Goal: Information Seeking & Learning: Learn about a topic

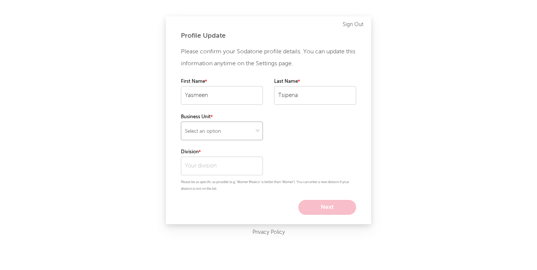
select select "recorded_music"
click at [213, 164] on input "text" at bounding box center [222, 166] width 82 height 19
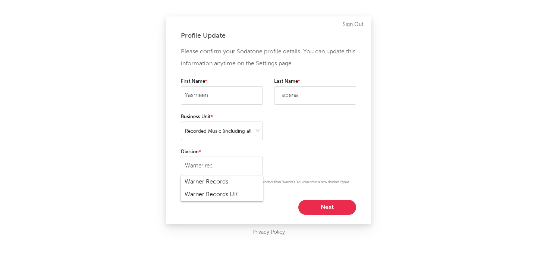
click at [216, 183] on div "Warner Records" at bounding box center [222, 182] width 82 height 13
type input "Warner Records"
click at [331, 204] on button "Next" at bounding box center [327, 207] width 58 height 15
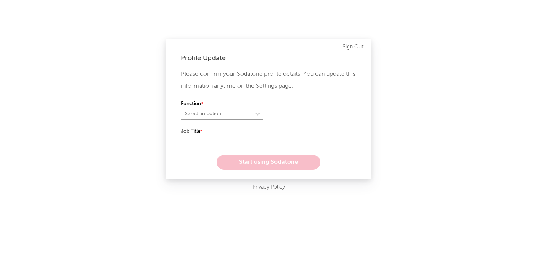
select select "anr"
select select "assistant_coordinator"
click at [294, 106] on label "Role" at bounding box center [315, 104] width 82 height 9
click at [238, 137] on input "text" at bounding box center [222, 141] width 82 height 11
click at [217, 143] on input "text" at bounding box center [222, 141] width 82 height 11
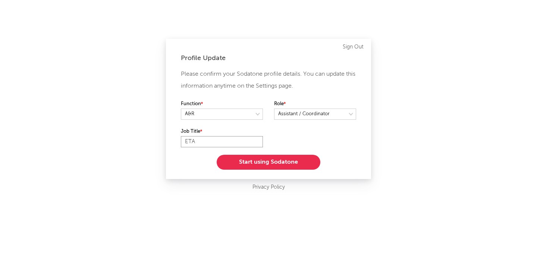
type input "ETA"
drag, startPoint x: 212, startPoint y: 140, endPoint x: 112, endPoint y: 140, distance: 100.0
click at [112, 140] on div "Profile Update Please confirm your Sodatone profile details. You can update thi…" at bounding box center [268, 135] width 537 height 270
type input "Emerging Talent Associate"
click at [312, 129] on div "Please confirm your Sodatone profile details. You can update this information a…" at bounding box center [268, 118] width 175 height 101
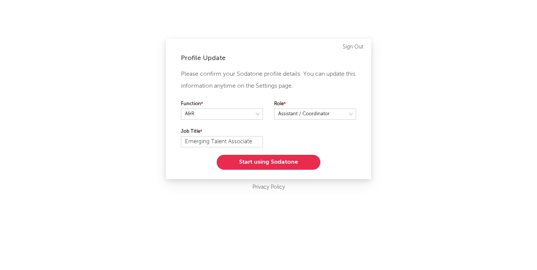
click at [244, 127] on div "Function Role" at bounding box center [268, 114] width 175 height 28
select select "other"
click at [267, 161] on button "Start using Sodatone" at bounding box center [269, 162] width 104 height 15
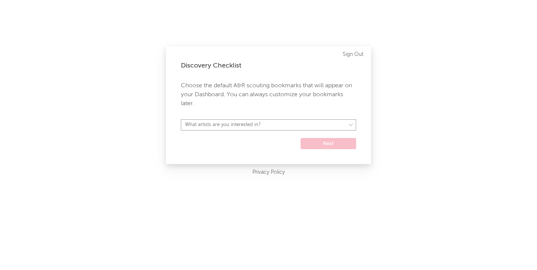
select select "15"
click at [334, 141] on button "Next" at bounding box center [329, 143] width 56 height 11
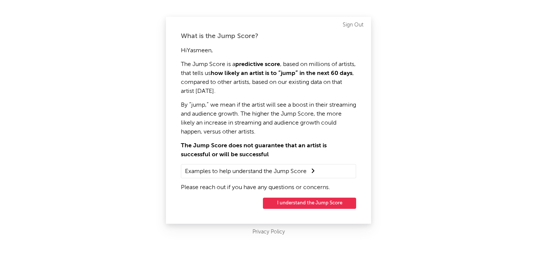
click at [323, 170] on summary "Examples to help understand the Jump Score" at bounding box center [268, 171] width 167 height 10
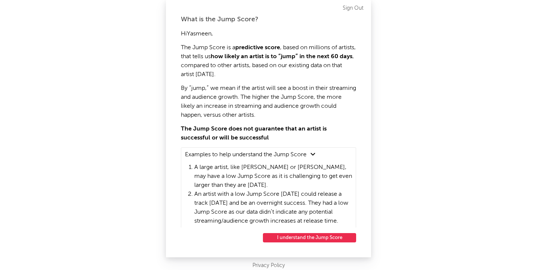
click at [319, 235] on button "I understand the Jump Score" at bounding box center [309, 237] width 93 height 9
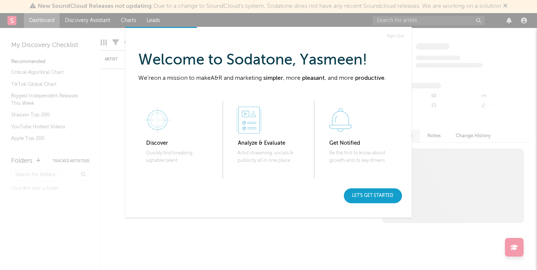
click at [376, 196] on div "Let's get started" at bounding box center [373, 195] width 58 height 15
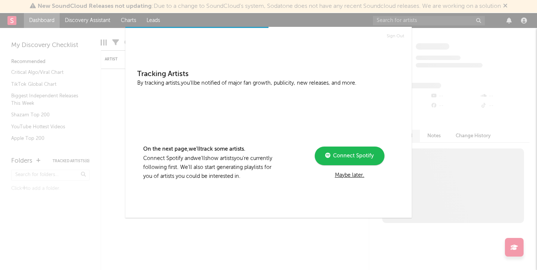
click at [345, 173] on div "Maybe later." at bounding box center [350, 175] width 100 height 9
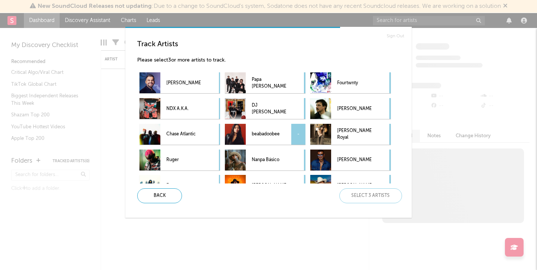
click at [248, 132] on div "beabadoobee -" at bounding box center [255, 134] width 61 height 21
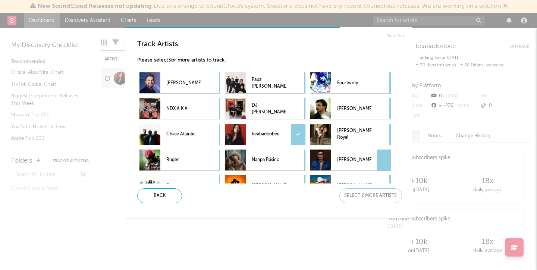
click at [350, 161] on p "Amr Diab" at bounding box center [354, 160] width 34 height 17
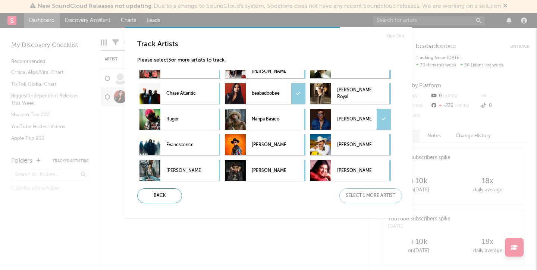
scroll to position [41, 0]
click at [384, 118] on icon at bounding box center [384, 119] width 4 height 5
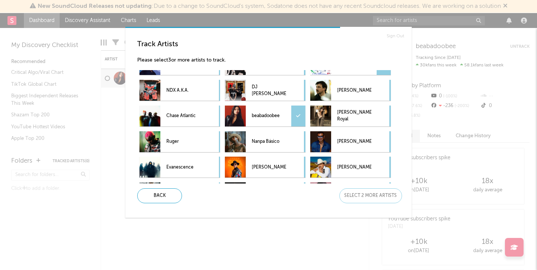
scroll to position [9, 0]
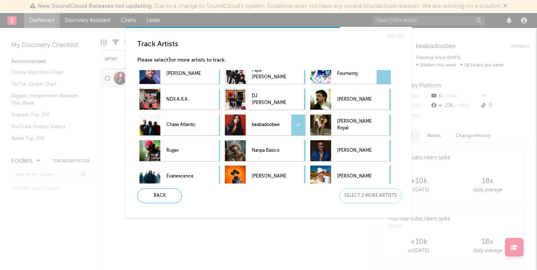
click at [348, 79] on p "Fourtwnty" at bounding box center [354, 73] width 34 height 17
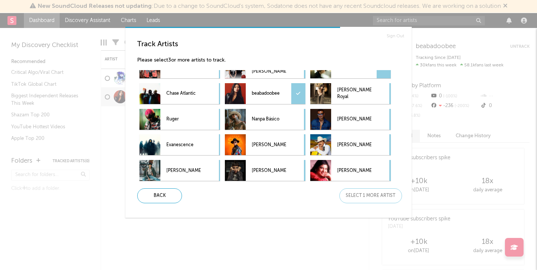
scroll to position [41, 0]
click at [253, 173] on p "Maria Becerra" at bounding box center [269, 170] width 34 height 17
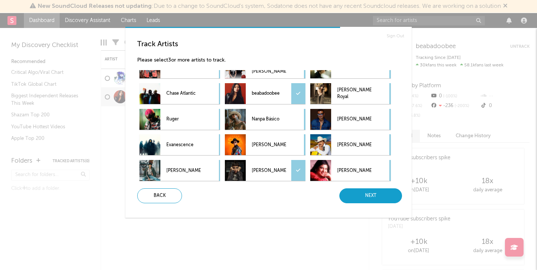
click at [389, 196] on div "Next" at bounding box center [370, 195] width 63 height 15
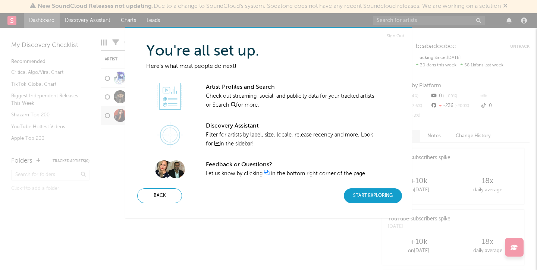
click at [378, 192] on div "Start Exploring" at bounding box center [373, 195] width 58 height 15
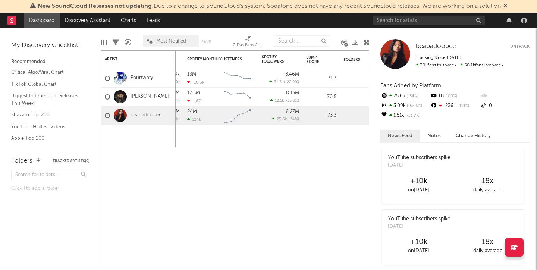
click at [508, 7] on icon at bounding box center [505, 6] width 4 height 6
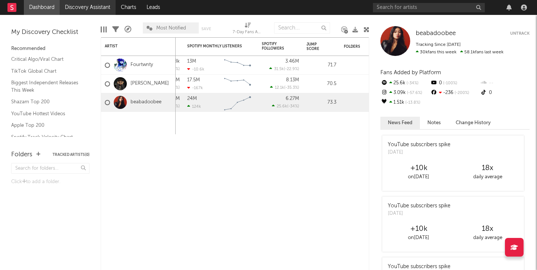
click at [110, 9] on link "Discovery Assistant" at bounding box center [88, 7] width 56 height 15
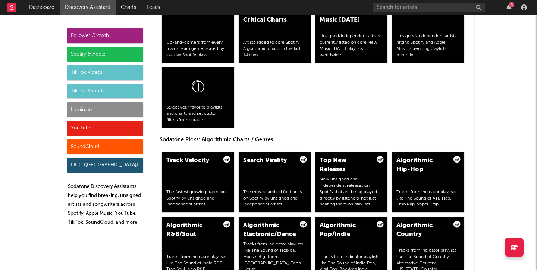
scroll to position [827, 0]
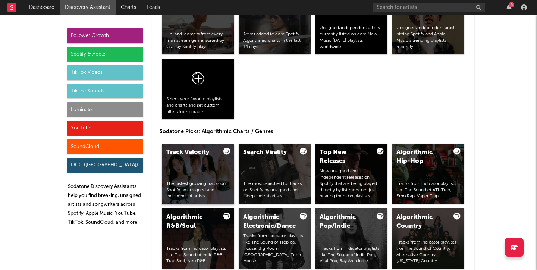
click at [203, 167] on div "Track Velocity The fastest growing tracks on Spotify by unsigned and independen…" at bounding box center [198, 174] width 72 height 60
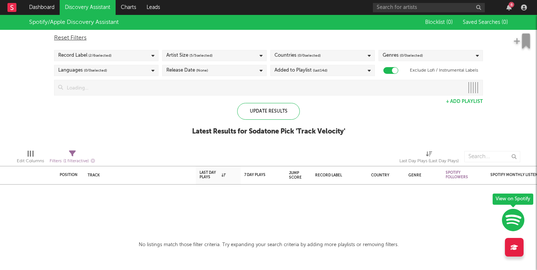
click at [141, 53] on div "Record Label ( 2 / 6 selected)" at bounding box center [106, 55] width 104 height 11
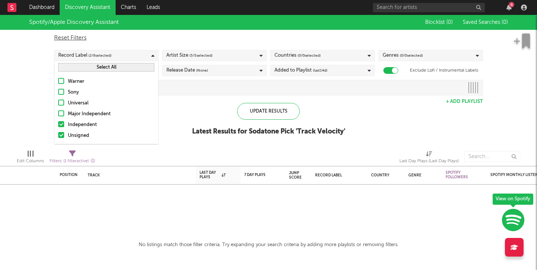
click at [168, 32] on div "Reset Filters Record Label ( 2 / 6 selected) Artist Size ( 5 / 5 selected) Coun…" at bounding box center [268, 63] width 436 height 66
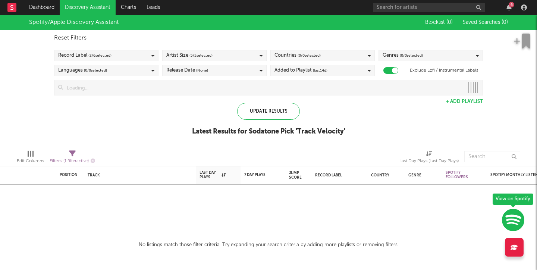
click at [214, 52] on div "Artist Size ( 5 / 5 selected)" at bounding box center [214, 55] width 104 height 11
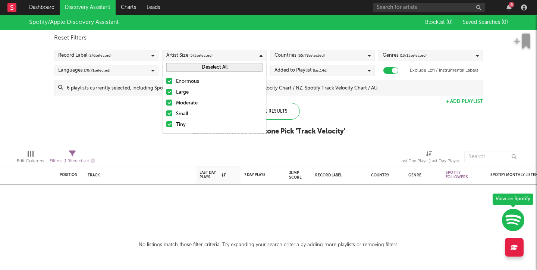
click at [321, 53] on span "( 65 / 78 selected)" at bounding box center [311, 55] width 27 height 9
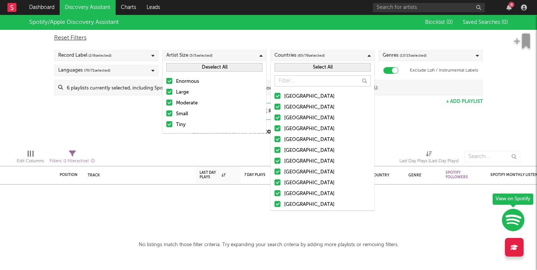
click at [344, 36] on div "Reset Filters" at bounding box center [268, 38] width 429 height 9
checkbox input "false"
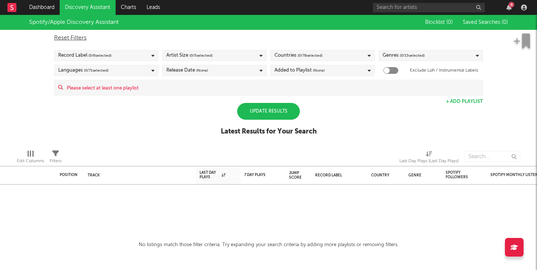
click at [366, 50] on div "Countries ( 0 / 78 selected)" at bounding box center [322, 55] width 104 height 11
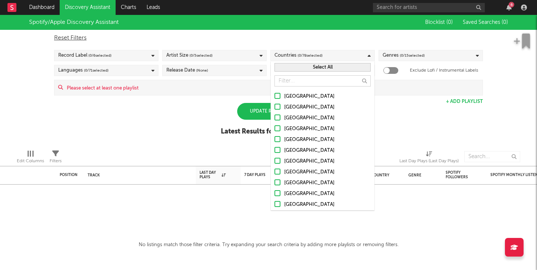
click at [302, 70] on button "Select All" at bounding box center [323, 67] width 96 height 9
click at [419, 30] on div "Reset Filters Record Label ( 0 / 6 selected) Artist Size ( 0 / 5 selected) Coun…" at bounding box center [268, 63] width 436 height 66
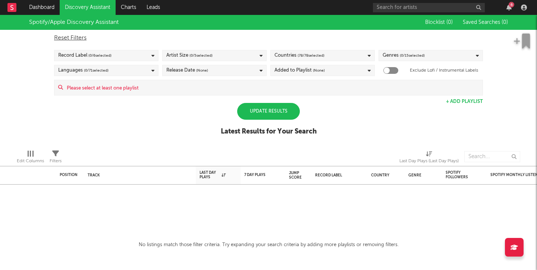
click at [356, 54] on div "Countries ( 78 / 78 selected)" at bounding box center [322, 55] width 104 height 11
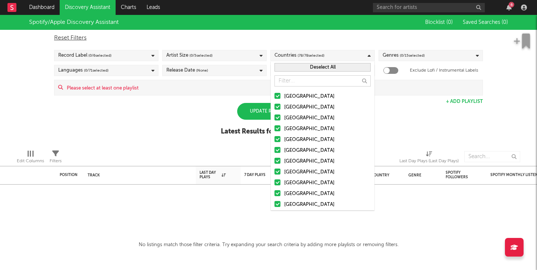
click at [440, 59] on div "Genres ( 0 / 15 selected)" at bounding box center [431, 55] width 104 height 11
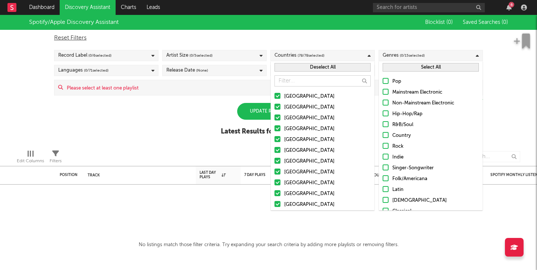
click at [414, 66] on button "Select All" at bounding box center [431, 67] width 96 height 9
click at [136, 119] on div "Spotify/Apple Discovery Assistant Blocklist ( 0 ) Saved Searches ( 0 ) Reset Fi…" at bounding box center [268, 79] width 537 height 129
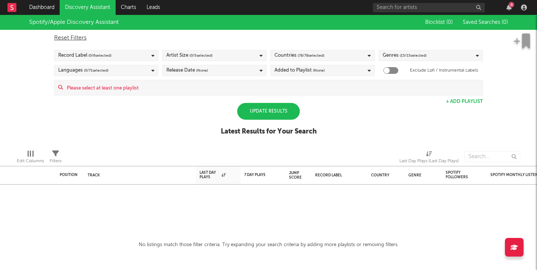
click at [132, 69] on div "Languages ( 0 / 71 selected)" at bounding box center [106, 70] width 104 height 11
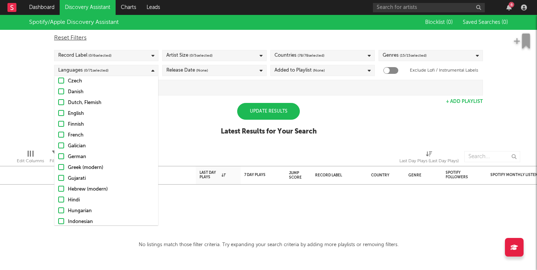
scroll to position [132, 0]
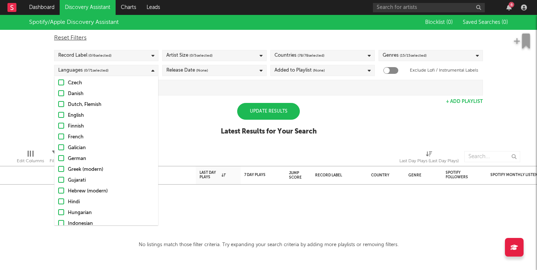
click at [63, 116] on div at bounding box center [61, 115] width 6 height 6
click at [58, 116] on input "English" at bounding box center [58, 115] width 0 height 9
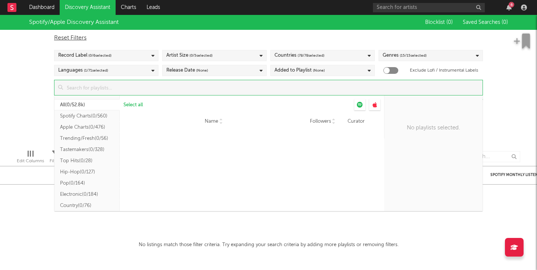
click at [222, 93] on input at bounding box center [273, 87] width 420 height 15
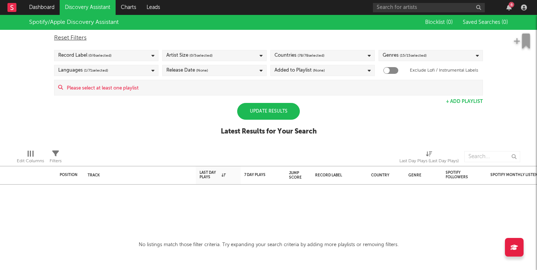
click at [234, 71] on div "Release Date (None)" at bounding box center [214, 70] width 104 height 11
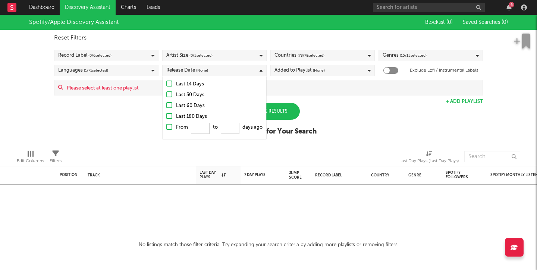
click at [169, 95] on div at bounding box center [169, 94] width 6 height 6
click at [166, 95] on input "Last 30 Days" at bounding box center [166, 95] width 0 height 9
click at [170, 105] on div at bounding box center [169, 105] width 6 height 6
click at [166, 105] on input "Last 60 Days" at bounding box center [166, 105] width 0 height 9
click at [172, 116] on div at bounding box center [169, 116] width 6 height 6
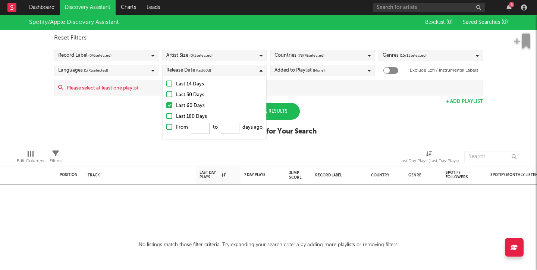
click at [166, 116] on input "Last 180 Days" at bounding box center [166, 116] width 0 height 9
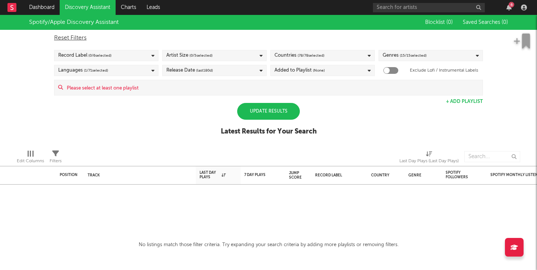
click at [330, 98] on div "Spotify/Apple Discovery Assistant Blocklist ( 0 ) Saved Searches ( 0 ) Reset Fi…" at bounding box center [268, 79] width 537 height 129
click at [327, 72] on div "Added to Playlist (None)" at bounding box center [322, 70] width 104 height 11
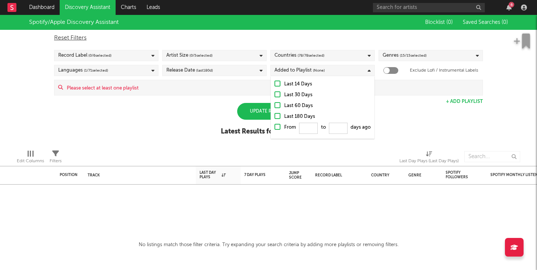
click at [404, 115] on div "Spotify/Apple Discovery Assistant Blocklist ( 0 ) Saved Searches ( 0 ) Reset Fi…" at bounding box center [268, 79] width 537 height 129
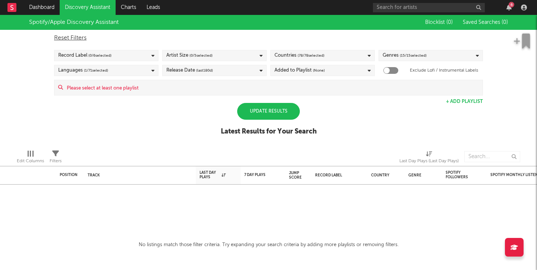
click at [288, 112] on div "Update Results" at bounding box center [268, 111] width 63 height 17
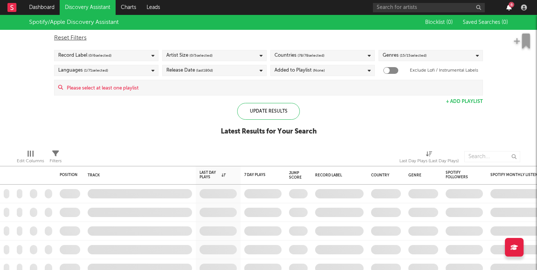
click at [508, 4] on icon "button" at bounding box center [509, 7] width 5 height 6
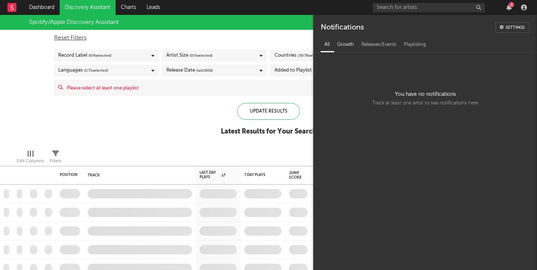
click at [348, 42] on div "Growth" at bounding box center [345, 44] width 24 height 13
click at [380, 46] on div "Releases/Events" at bounding box center [379, 44] width 43 height 13
click at [413, 47] on div "Playlisting" at bounding box center [414, 44] width 29 height 13
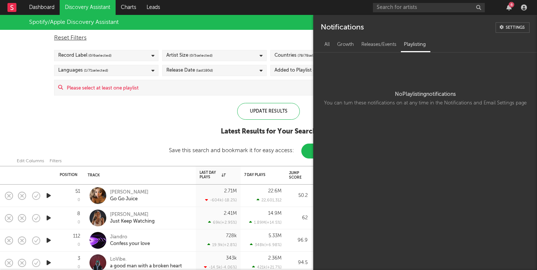
click at [521, 26] on div "Settings" at bounding box center [515, 28] width 19 height 4
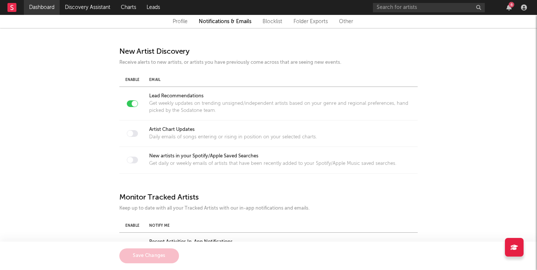
click at [35, 9] on link "Dashboard" at bounding box center [42, 7] width 36 height 15
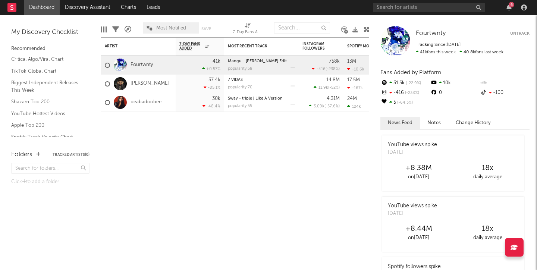
click at [516, 245] on icon at bounding box center [514, 247] width 7 height 6
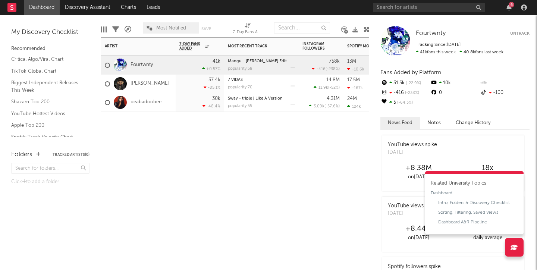
click at [304, 200] on div "Artist Notifications 7-Day Fans Added WoW % Change Most Recent Track Popularity…" at bounding box center [235, 153] width 269 height 233
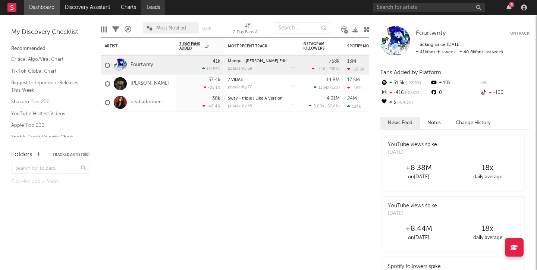
click at [164, 8] on link "Leads" at bounding box center [153, 7] width 24 height 15
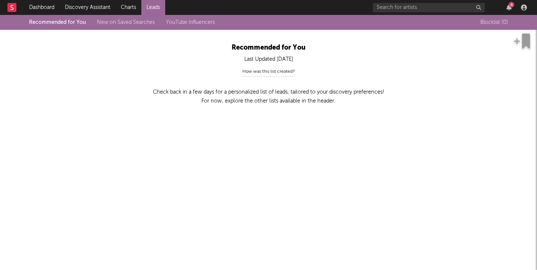
click at [10, 9] on rect at bounding box center [11, 7] width 9 height 9
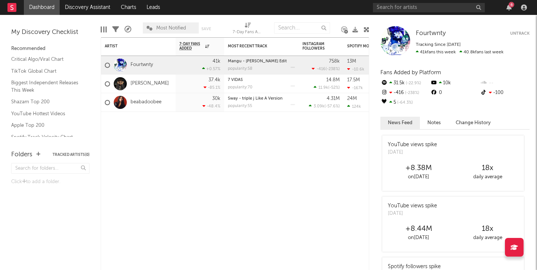
click at [9, 13] on link at bounding box center [11, 7] width 9 height 15
click at [9, 9] on rect at bounding box center [11, 7] width 9 height 9
click at [104, 26] on div "Edit Columns" at bounding box center [104, 30] width 6 height 22
click at [507, 6] on icon "button" at bounding box center [509, 7] width 5 height 6
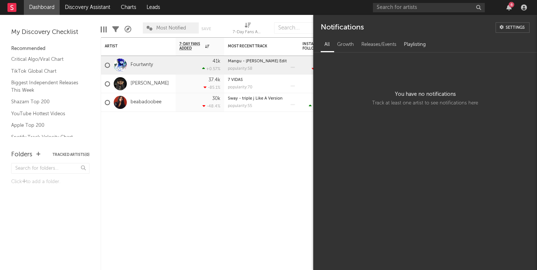
click at [408, 47] on div "Playlisting" at bounding box center [414, 44] width 29 height 13
click at [512, 26] on div "Settings" at bounding box center [515, 28] width 19 height 4
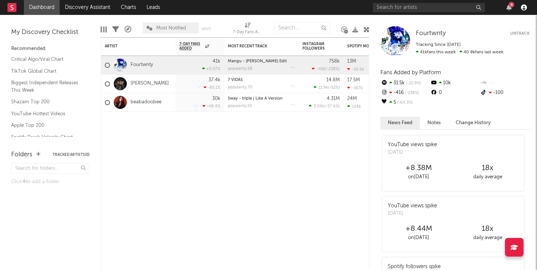
click at [524, 6] on icon "button" at bounding box center [524, 7] width 6 height 6
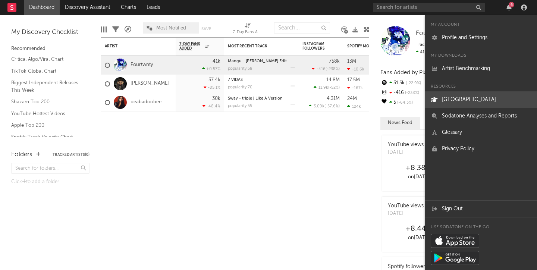
click at [470, 94] on link "[GEOGRAPHIC_DATA]" at bounding box center [481, 99] width 112 height 16
click at [302, 27] on input "text" at bounding box center [302, 27] width 56 height 11
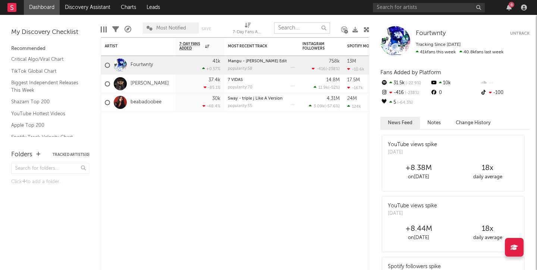
click at [326, 28] on input "text" at bounding box center [302, 27] width 56 height 11
click at [313, 26] on input "text" at bounding box center [302, 27] width 56 height 11
click at [299, 26] on input "text" at bounding box center [302, 27] width 56 height 11
click at [320, 26] on input "text" at bounding box center [302, 27] width 56 height 11
click at [322, 26] on input "text" at bounding box center [302, 27] width 56 height 11
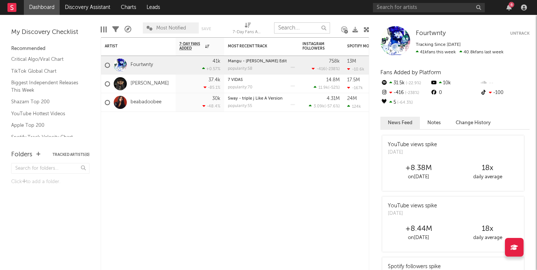
click at [308, 26] on input "text" at bounding box center [302, 27] width 56 height 11
type input "o"
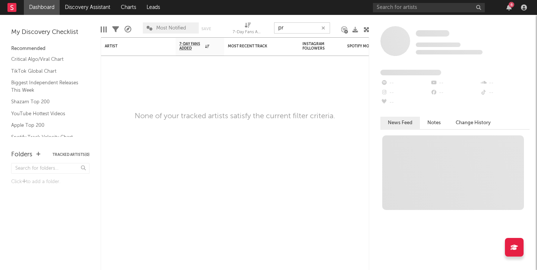
type input "p"
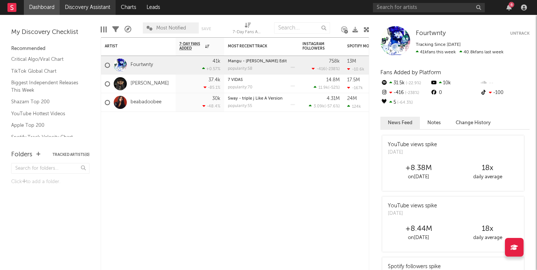
click at [90, 7] on link "Discovery Assistant" at bounding box center [88, 7] width 56 height 15
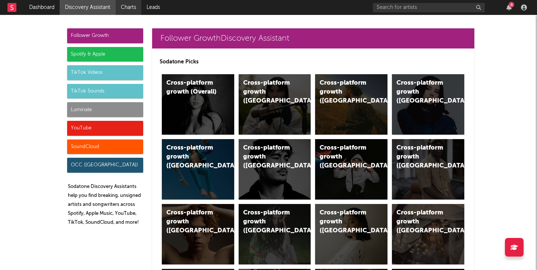
click at [132, 8] on link "Charts" at bounding box center [129, 7] width 26 height 15
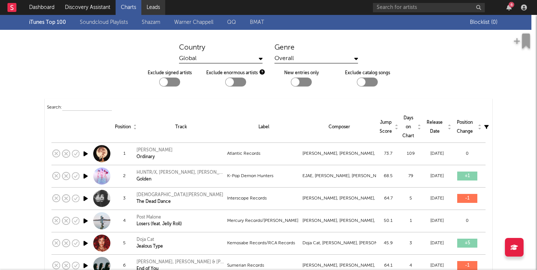
click at [156, 9] on link "Leads" at bounding box center [153, 7] width 24 height 15
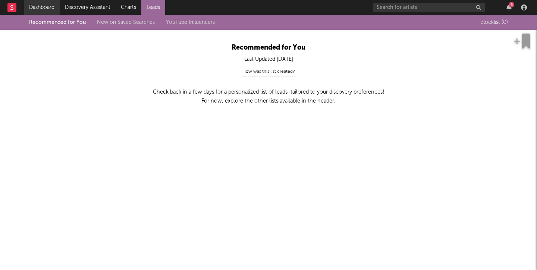
click at [42, 8] on link "Dashboard" at bounding box center [42, 7] width 36 height 15
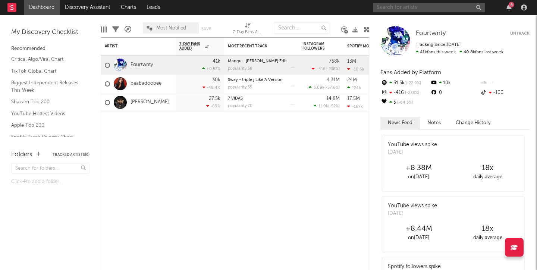
click at [431, 11] on input "text" at bounding box center [429, 7] width 112 height 9
type input "o"
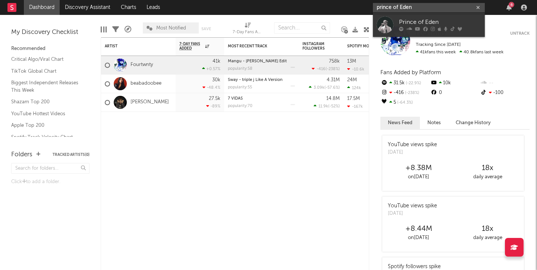
type input "prince of Eden"
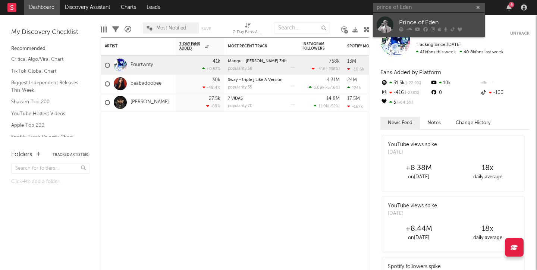
drag, startPoint x: 431, startPoint y: 11, endPoint x: 439, endPoint y: 25, distance: 16.4
click at [439, 25] on div "Prince of Eden" at bounding box center [440, 22] width 82 height 9
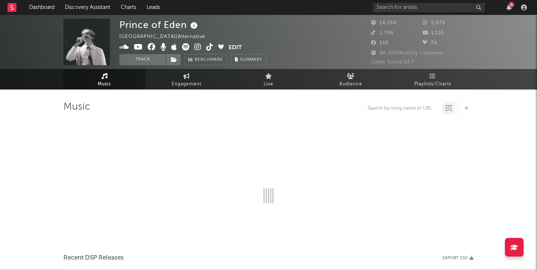
select select "6m"
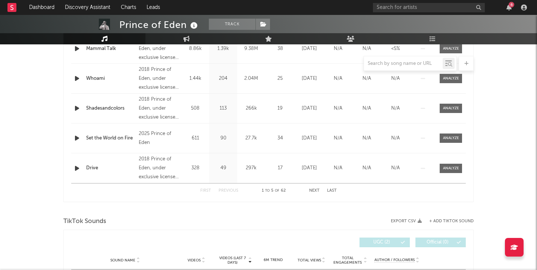
scroll to position [373, 0]
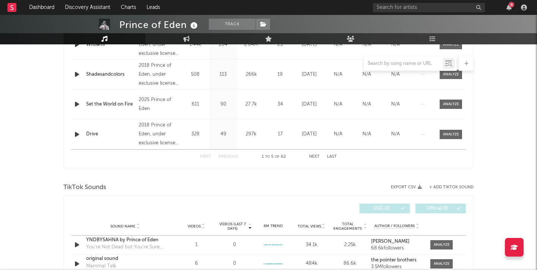
click at [311, 157] on button "Next" at bounding box center [314, 157] width 10 height 4
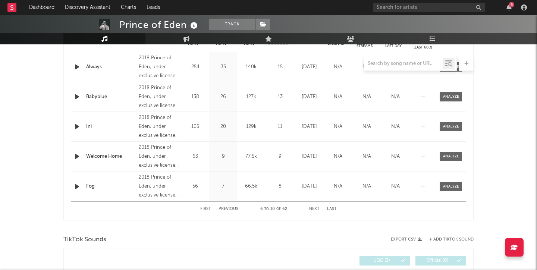
scroll to position [301, 0]
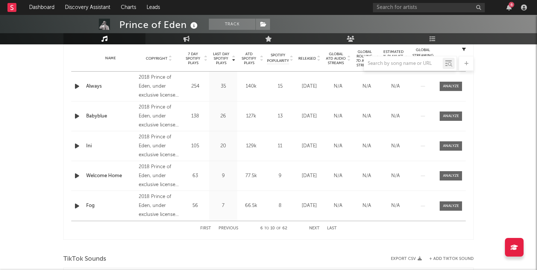
click at [317, 227] on button "Next" at bounding box center [314, 228] width 10 height 4
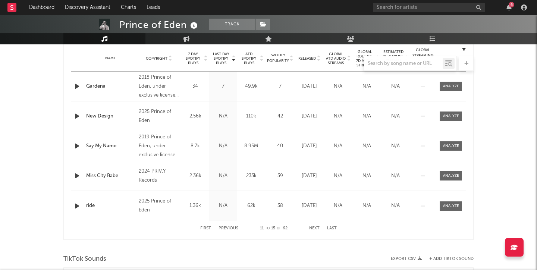
click at [317, 227] on button "Next" at bounding box center [314, 228] width 10 height 4
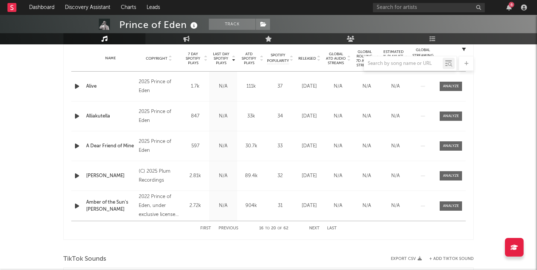
click at [316, 230] on button "Next" at bounding box center [314, 228] width 10 height 4
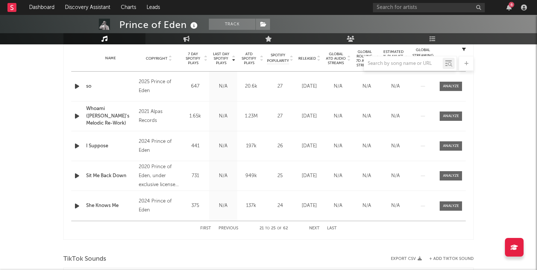
click at [316, 230] on button "Next" at bounding box center [314, 228] width 10 height 4
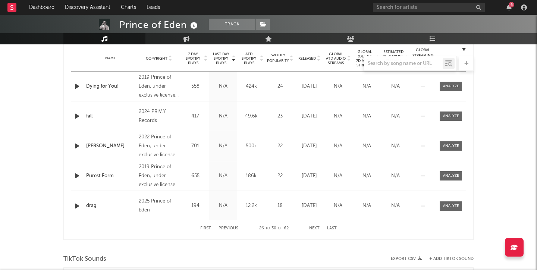
click at [316, 230] on button "Next" at bounding box center [314, 228] width 10 height 4
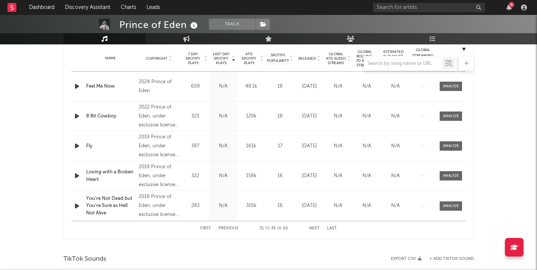
click at [316, 230] on button "Next" at bounding box center [314, 228] width 10 height 4
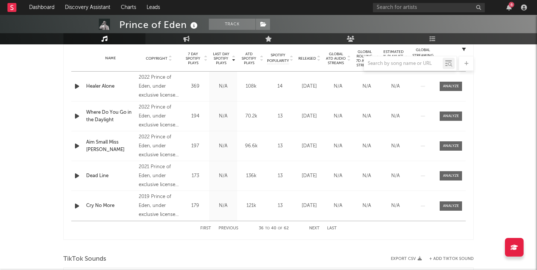
click at [316, 230] on button "Next" at bounding box center [314, 228] width 10 height 4
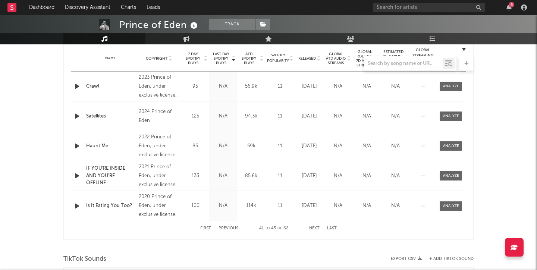
click at [316, 230] on button "Next" at bounding box center [314, 228] width 10 height 4
click at [316, 231] on div "First Previous 51 to 55 of 62 Next Last" at bounding box center [268, 228] width 137 height 15
click at [316, 229] on button "Next" at bounding box center [314, 228] width 10 height 4
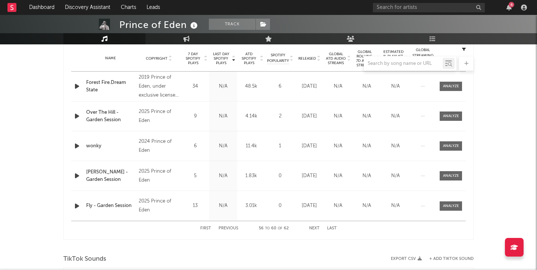
click at [316, 229] on button "Next" at bounding box center [314, 228] width 10 height 4
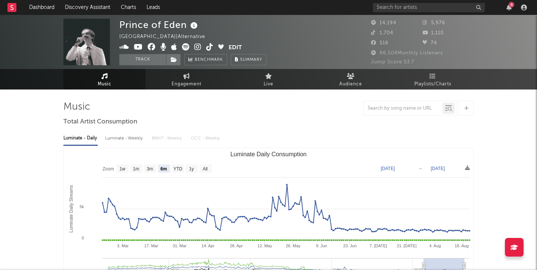
scroll to position [0, 0]
click at [179, 84] on span "Engagement" at bounding box center [187, 84] width 30 height 9
select select "1w"
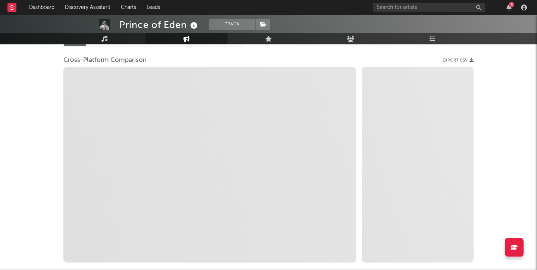
select select "1m"
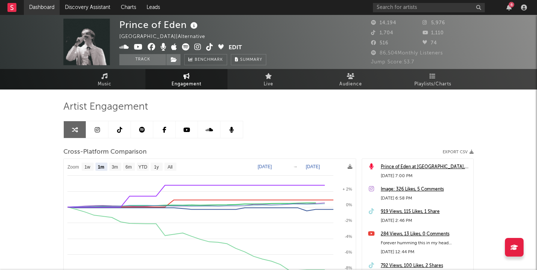
click at [44, 6] on link "Dashboard" at bounding box center [42, 7] width 36 height 15
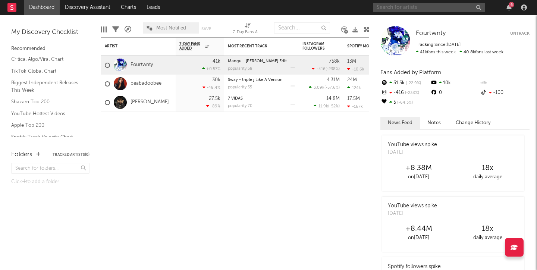
click at [416, 9] on input "text" at bounding box center [429, 7] width 112 height 9
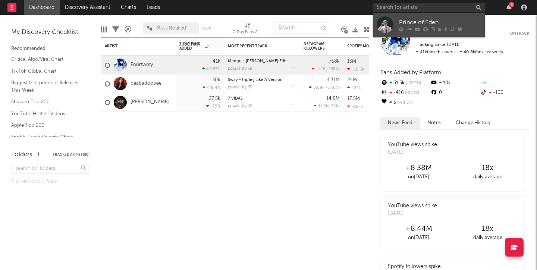
click at [399, 23] on div "Prince of Eden" at bounding box center [440, 22] width 82 height 9
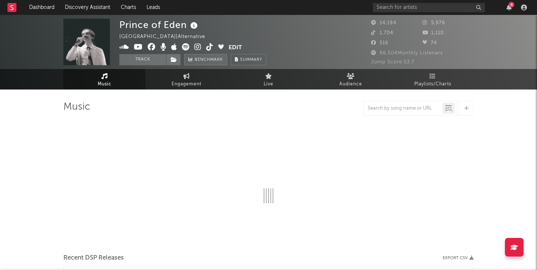
select select "6m"
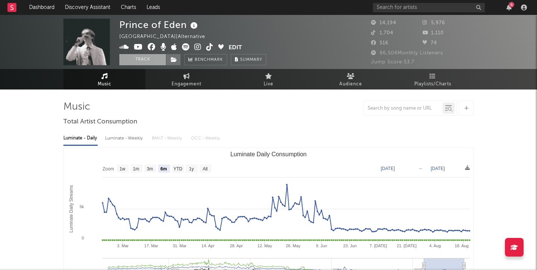
click at [159, 60] on button "Track" at bounding box center [142, 59] width 47 height 11
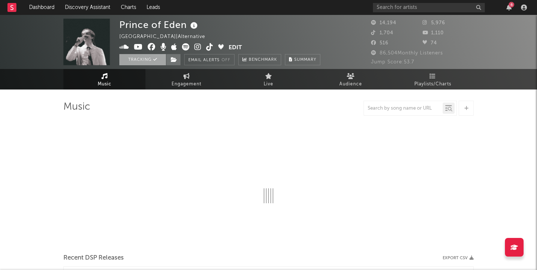
select select "6m"
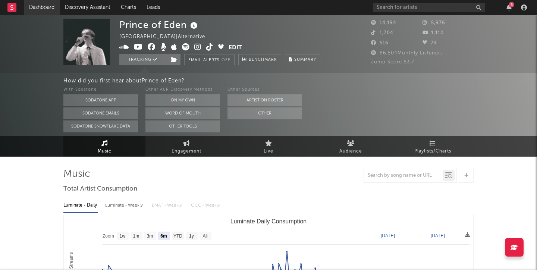
click at [48, 7] on link "Dashboard" at bounding box center [42, 7] width 36 height 15
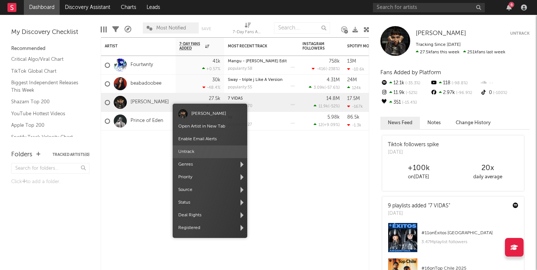
click at [201, 152] on span "Untrack" at bounding box center [210, 151] width 75 height 13
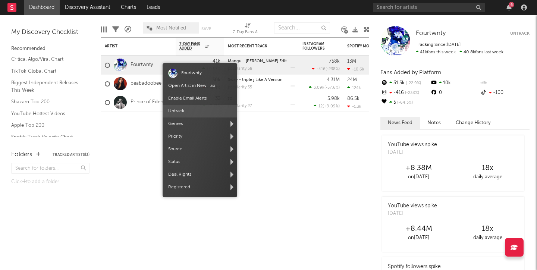
click at [191, 111] on span "Untrack" at bounding box center [200, 111] width 75 height 13
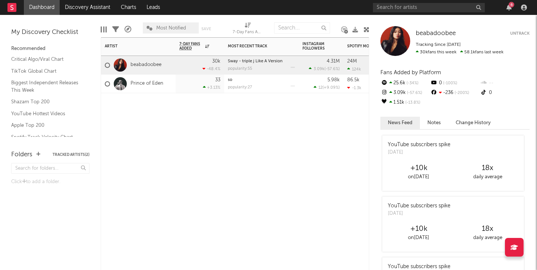
click at [264, 150] on div "Artist Notifications 7-Day Fans Added WoW % Change Most Recent Track Popularity…" at bounding box center [235, 153] width 269 height 233
click at [433, 12] on input "text" at bounding box center [429, 7] width 112 height 9
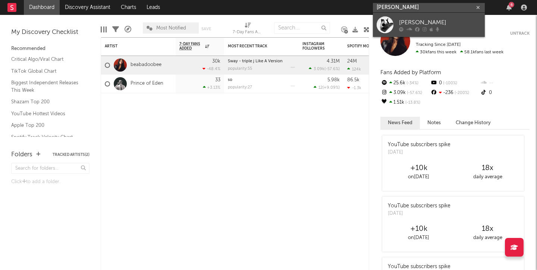
type input "jett kwong"
click at [412, 25] on div "Jett Kwong" at bounding box center [440, 22] width 82 height 9
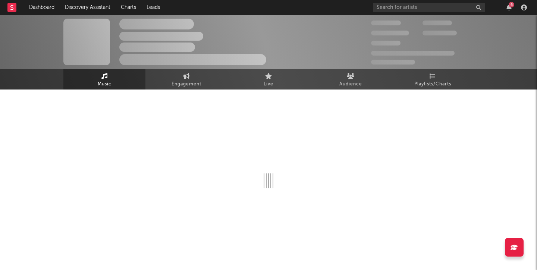
select select "1w"
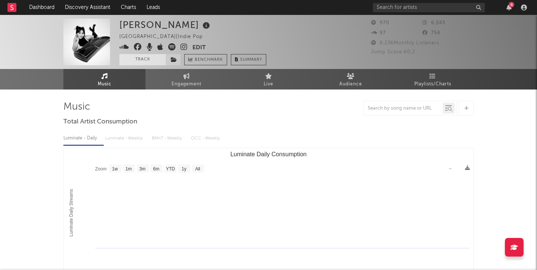
click at [144, 60] on button "Track" at bounding box center [142, 59] width 47 height 11
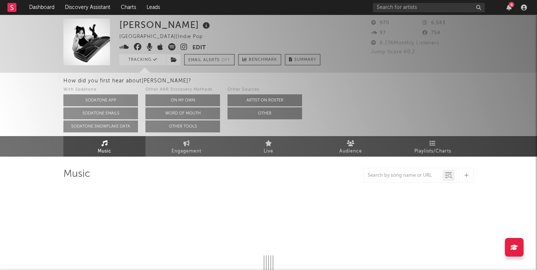
select select "1w"
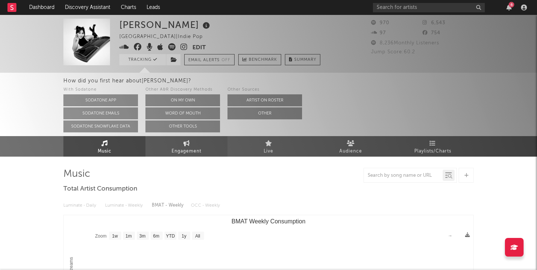
click at [186, 147] on span "Engagement" at bounding box center [187, 151] width 30 height 9
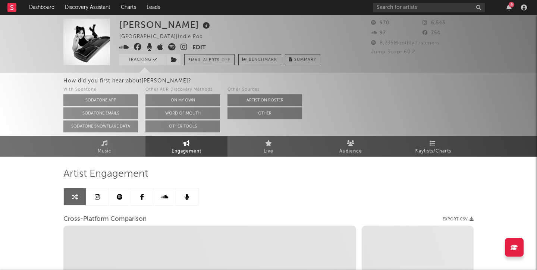
select select "1w"
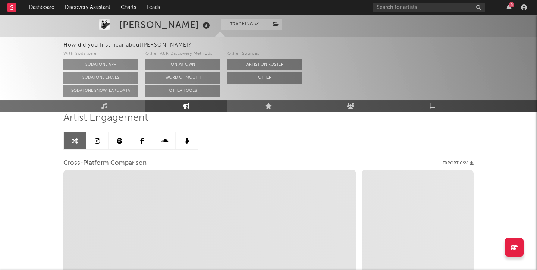
select select "1m"
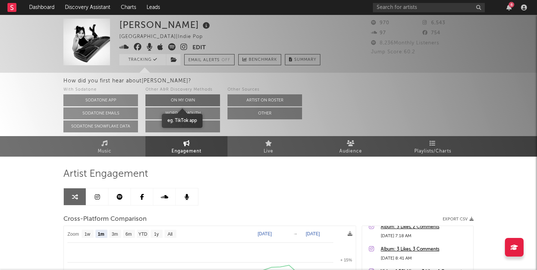
click at [192, 99] on button "On My Own" at bounding box center [182, 100] width 75 height 12
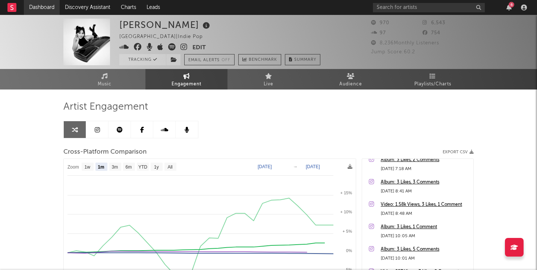
click at [35, 5] on link "Dashboard" at bounding box center [42, 7] width 36 height 15
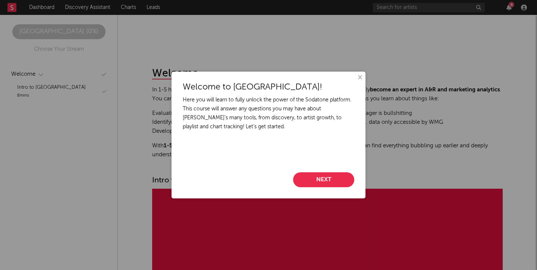
click at [307, 181] on button "Next" at bounding box center [323, 179] width 61 height 15
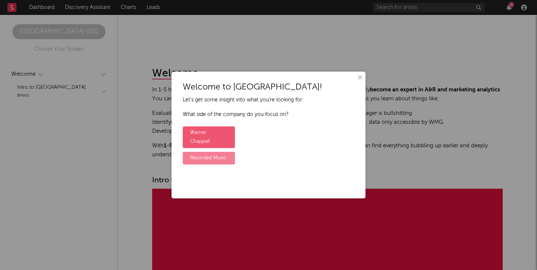
click at [207, 152] on label "Recorded Music" at bounding box center [209, 158] width 52 height 13
click at [188, 150] on input "Recorded Music" at bounding box center [185, 152] width 5 height 5
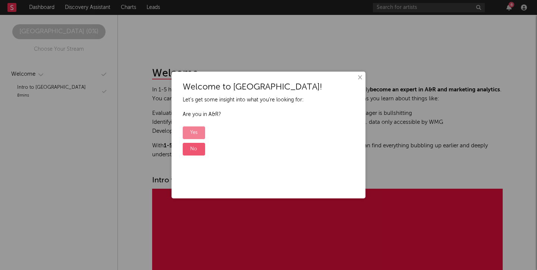
click at [199, 129] on label "Yes" at bounding box center [194, 132] width 22 height 13
click at [188, 129] on input "Yes" at bounding box center [185, 127] width 5 height 5
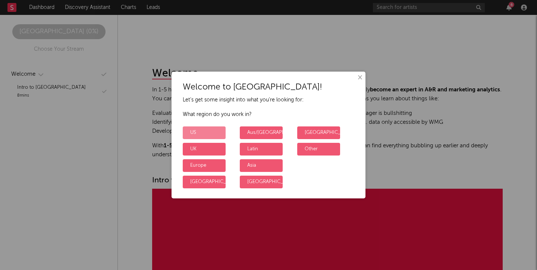
click at [201, 134] on label "US" at bounding box center [204, 132] width 43 height 13
click at [188, 129] on input "US" at bounding box center [185, 127] width 5 height 5
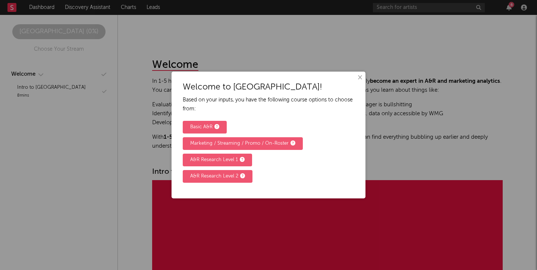
scroll to position [6, 0]
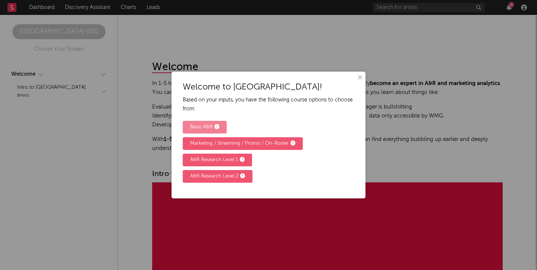
click at [195, 126] on div "Basic A&R" at bounding box center [204, 127] width 29 height 9
click at [188, 124] on input "Basic A&R" at bounding box center [185, 121] width 5 height 5
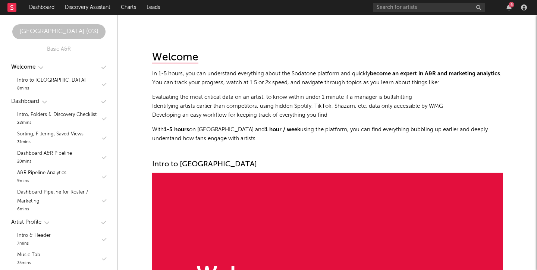
scroll to position [18, 0]
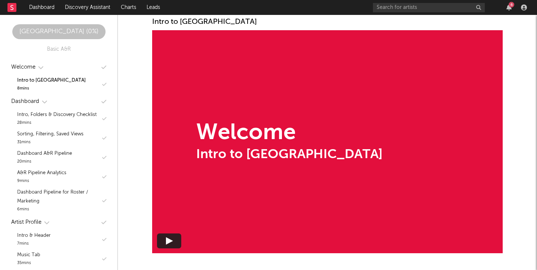
scroll to position [158, 0]
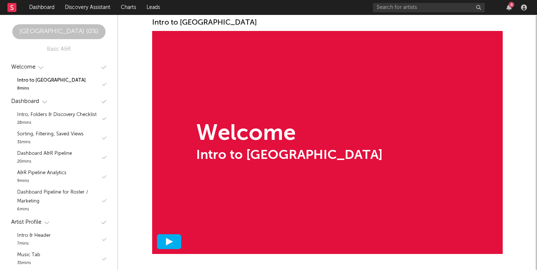
click at [163, 249] on div at bounding box center [169, 241] width 24 height 15
click at [165, 243] on div at bounding box center [169, 241] width 19 height 7
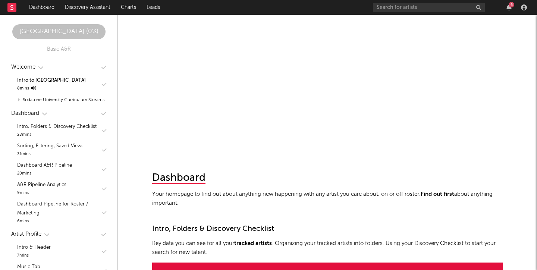
scroll to position [186, 0]
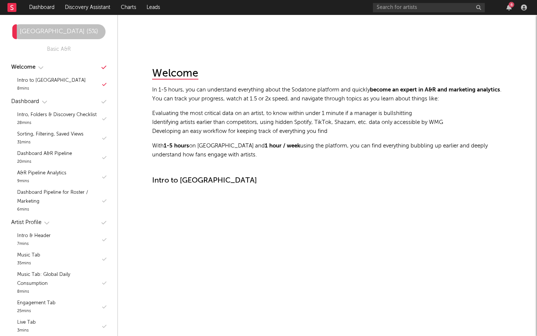
scroll to position [426, 0]
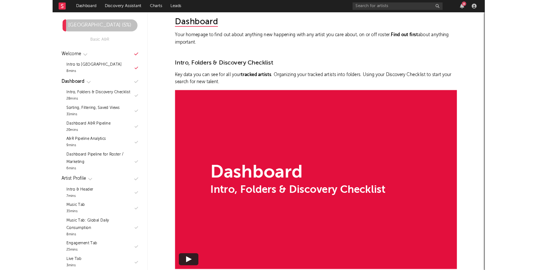
scroll to position [186, 0]
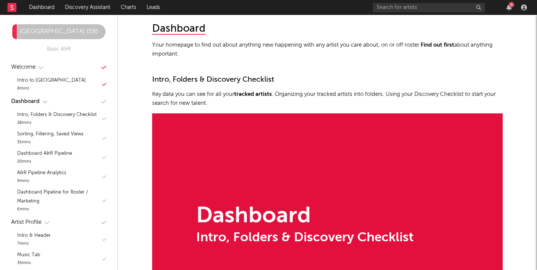
scroll to position [427, 0]
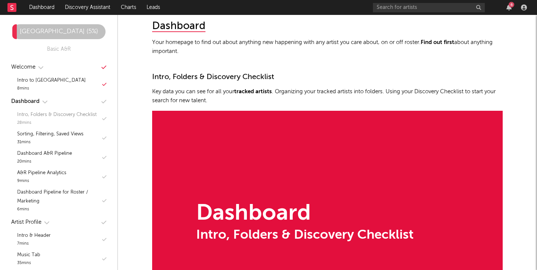
click at [87, 115] on div "Intro, Folders & Discovery Checklist" at bounding box center [56, 114] width 79 height 9
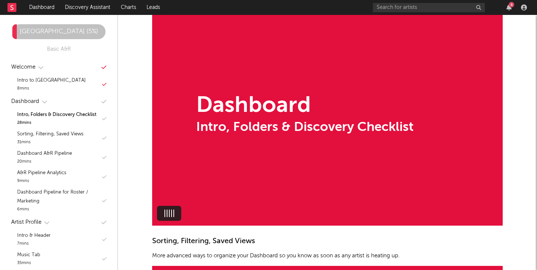
scroll to position [542, 0]
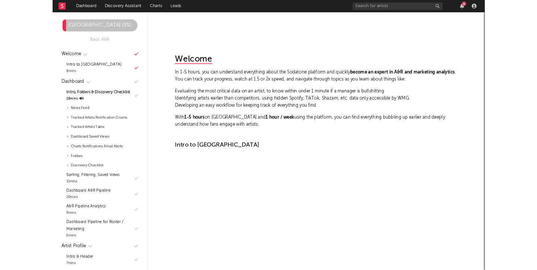
scroll to position [542, 0]
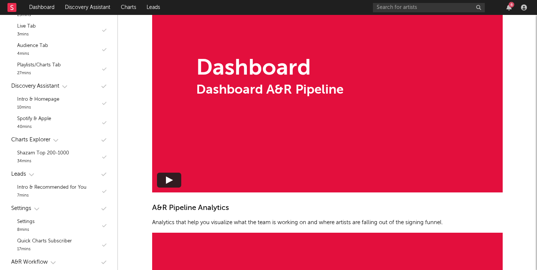
scroll to position [1127, 0]
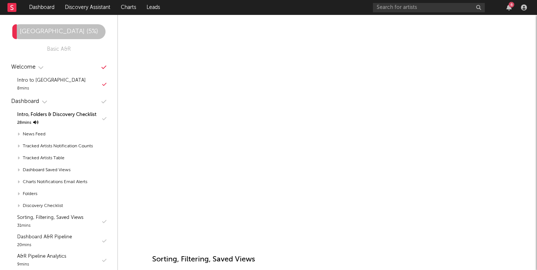
scroll to position [522, 0]
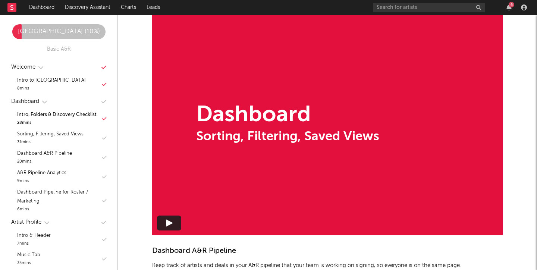
scroll to position [796, 0]
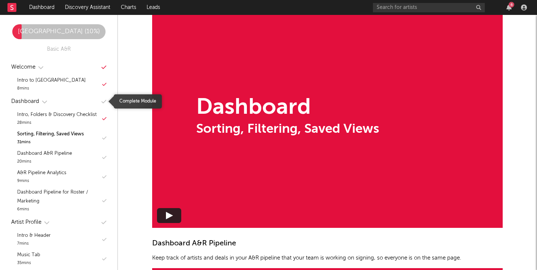
click at [103, 100] on icon "button" at bounding box center [103, 102] width 5 height 6
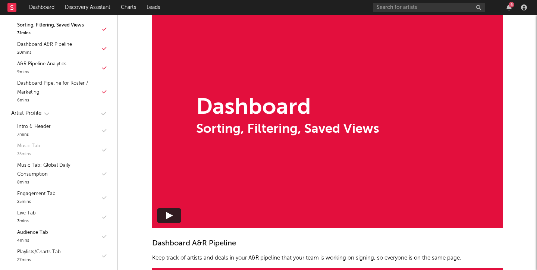
scroll to position [89, 0]
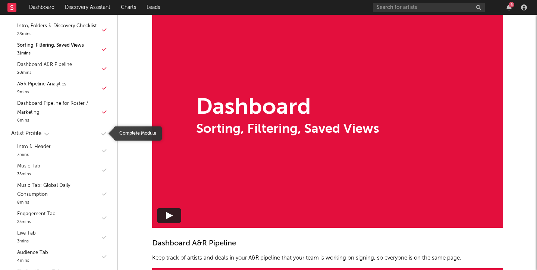
click at [106, 134] on icon "button" at bounding box center [103, 134] width 5 height 6
click at [104, 135] on icon "button" at bounding box center [103, 134] width 5 height 6
click at [103, 151] on icon "button" at bounding box center [104, 150] width 4 height 5
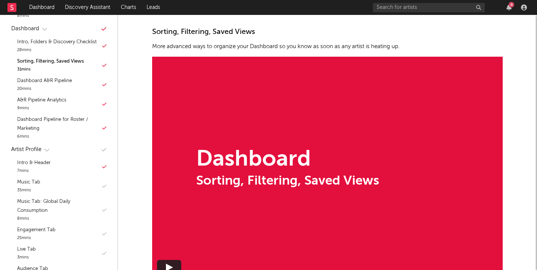
scroll to position [761, 0]
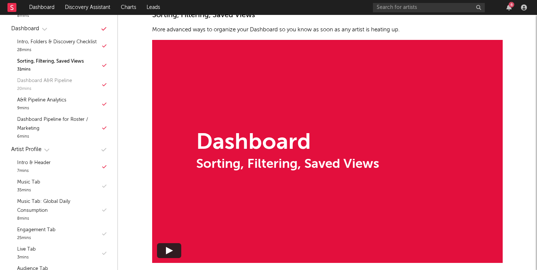
click at [106, 86] on div "Dashboard A&R Pipeline 20 mins" at bounding box center [58, 84] width 103 height 19
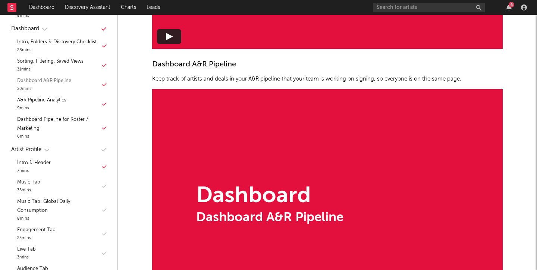
scroll to position [1009, 0]
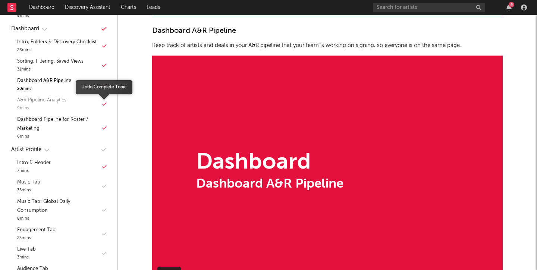
click at [104, 106] on icon "button" at bounding box center [104, 104] width 4 height 5
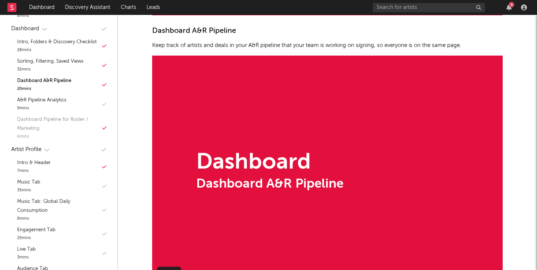
click at [108, 127] on div "Dashboard Pipeline for Roster / Marketing 6 mins" at bounding box center [58, 128] width 103 height 28
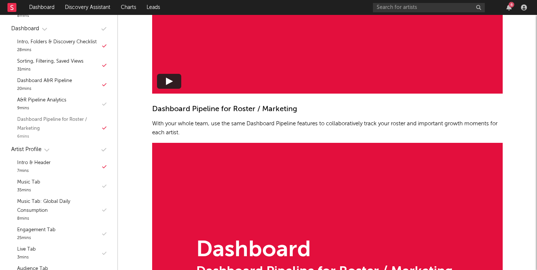
scroll to position [1525, 0]
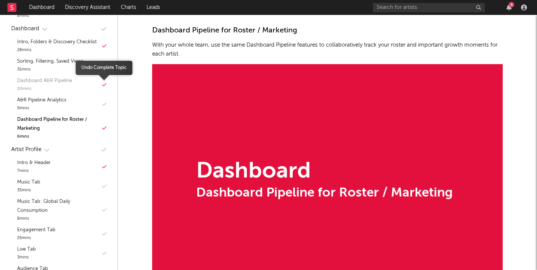
click at [105, 85] on icon "button" at bounding box center [104, 84] width 4 height 5
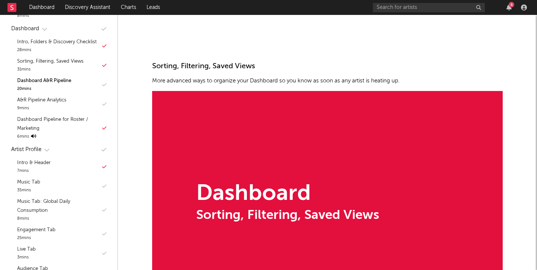
scroll to position [702, 0]
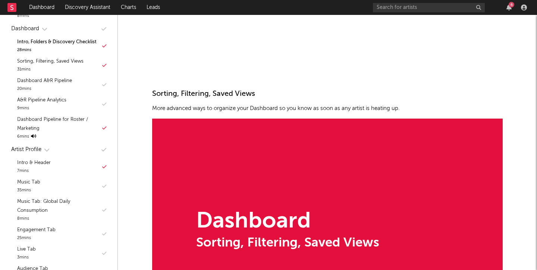
scroll to position [689, 0]
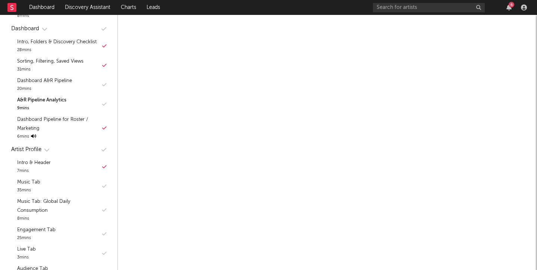
scroll to position [1577, 0]
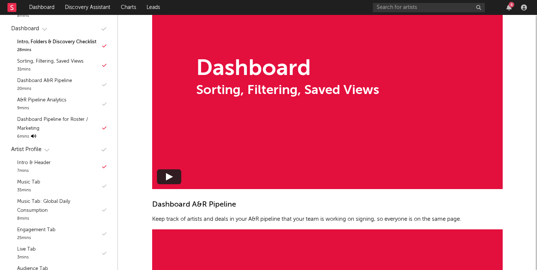
scroll to position [837, 0]
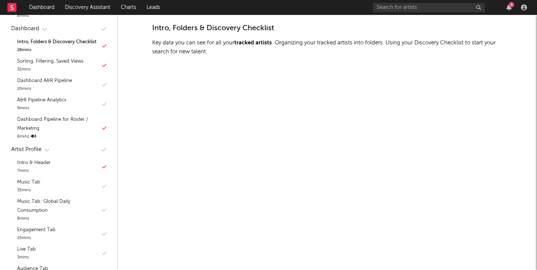
scroll to position [550, 0]
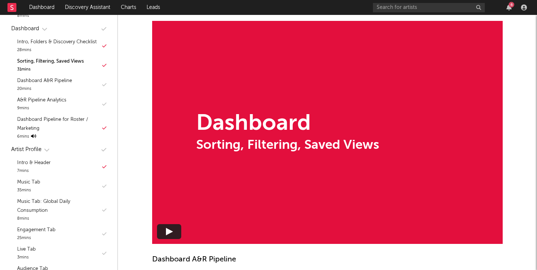
scroll to position [790, 0]
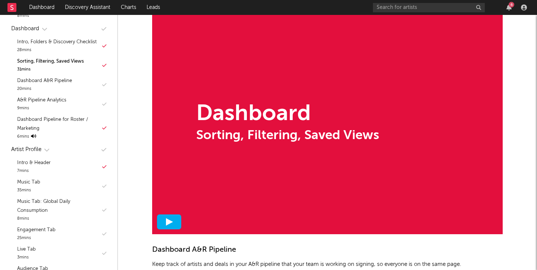
click at [172, 217] on div at bounding box center [169, 221] width 24 height 15
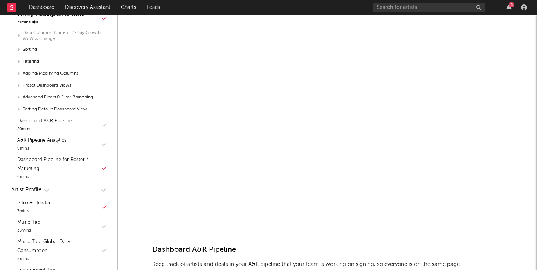
scroll to position [127, 0]
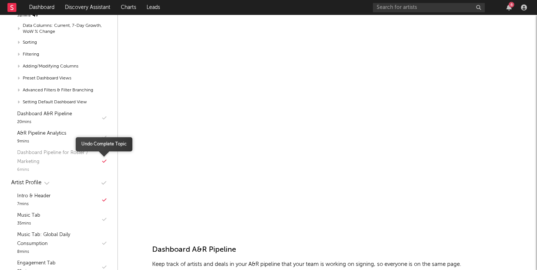
click at [104, 159] on icon "button" at bounding box center [104, 161] width 4 height 5
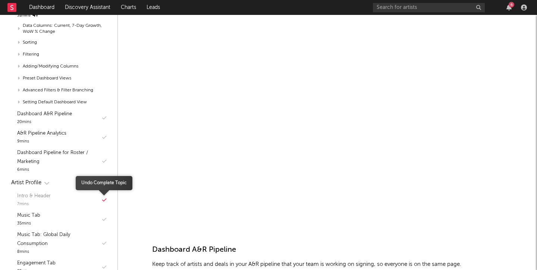
click at [104, 198] on icon "button" at bounding box center [104, 200] width 4 height 5
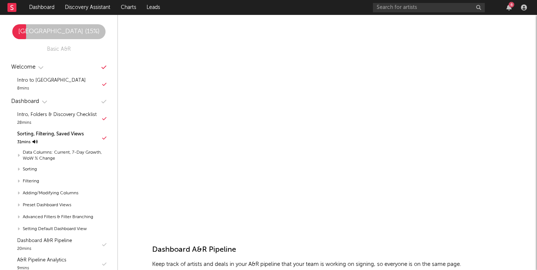
scroll to position [0, 0]
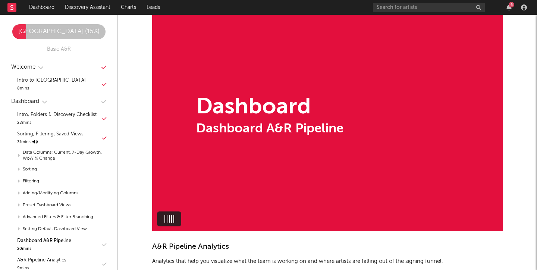
scroll to position [1064, 0]
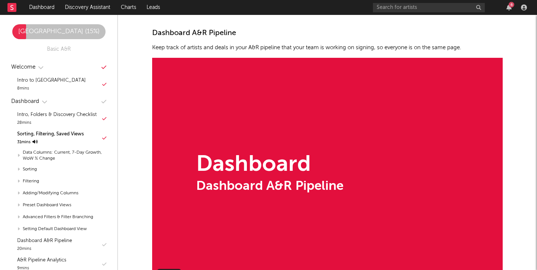
scroll to position [1113, 0]
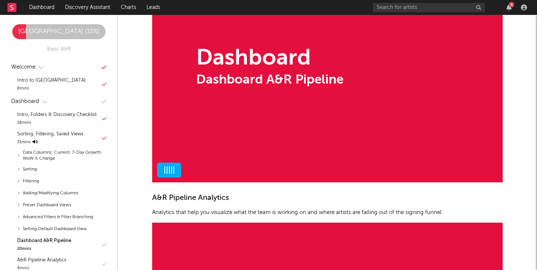
click at [176, 170] on div at bounding box center [169, 169] width 19 height 7
click at [253, 127] on div "Dashboard Dashboard A&R Pipeline" at bounding box center [327, 67] width 351 height 231
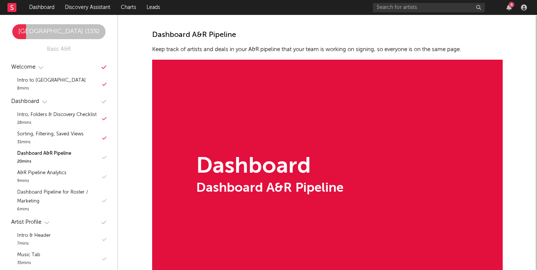
scroll to position [996, 0]
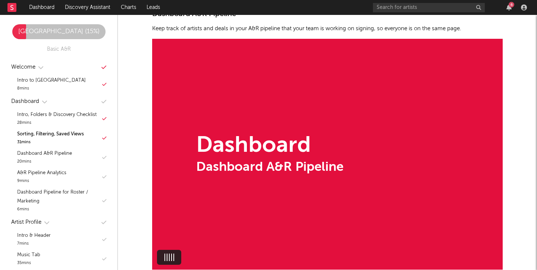
scroll to position [1026, 0]
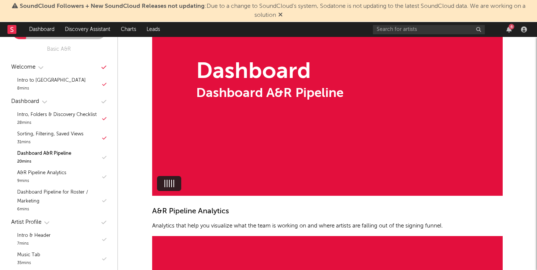
scroll to position [1126, 0]
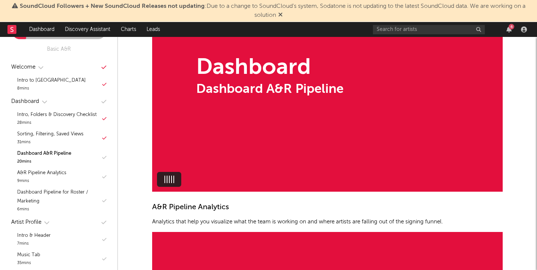
click at [281, 17] on icon at bounding box center [280, 15] width 4 height 6
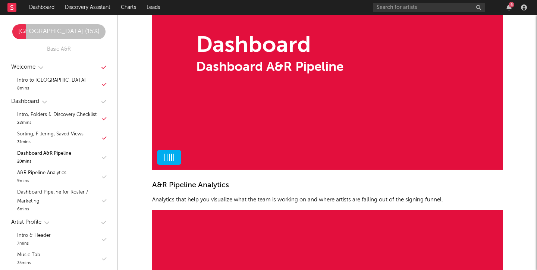
click at [166, 161] on div at bounding box center [169, 157] width 19 height 7
click at [217, 152] on div "Dashboard Dashboard A&R Pipeline" at bounding box center [327, 54] width 351 height 231
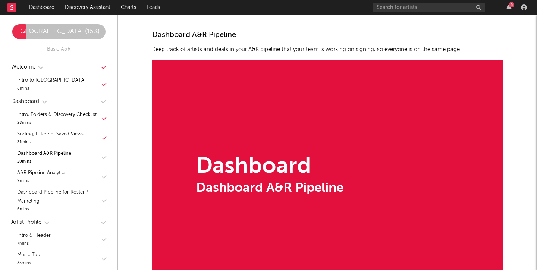
click at [217, 152] on div "Dashboard Dashboard A&R Pipeline" at bounding box center [327, 175] width 351 height 231
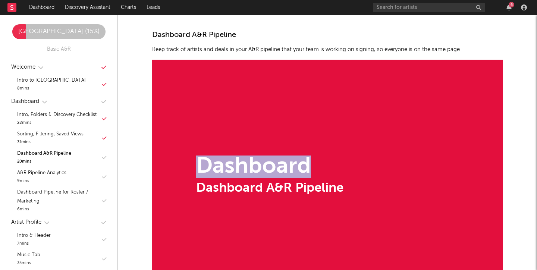
click at [217, 152] on div "Dashboard Dashboard A&R Pipeline" at bounding box center [327, 175] width 351 height 231
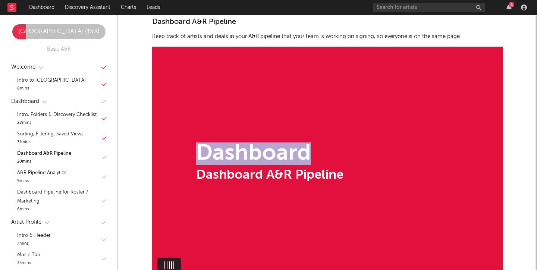
click at [217, 152] on div "Dashboard" at bounding box center [269, 153] width 147 height 22
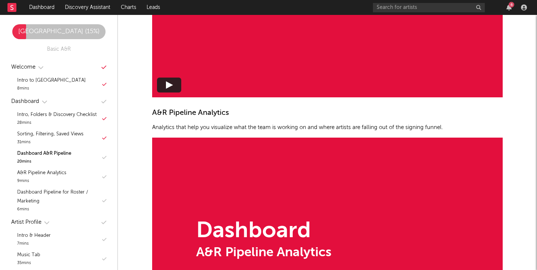
scroll to position [1225, 0]
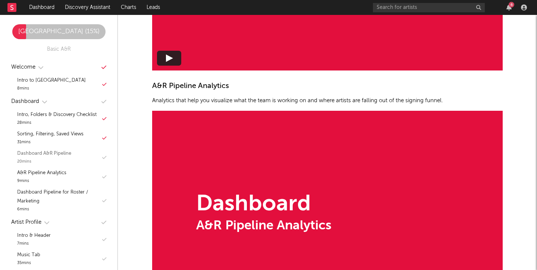
click at [67, 154] on div "Dashboard A&R Pipeline" at bounding box center [44, 153] width 54 height 9
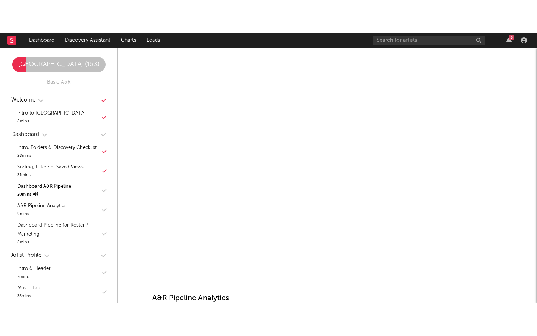
scroll to position [0, 0]
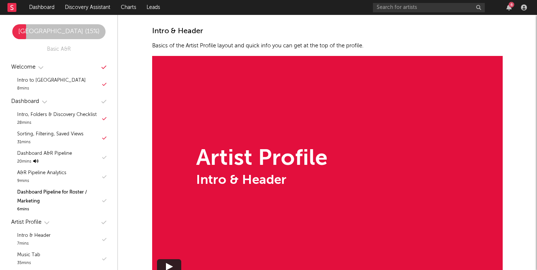
scroll to position [1882, 0]
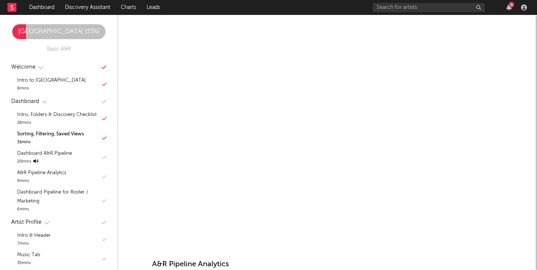
scroll to position [1056, 0]
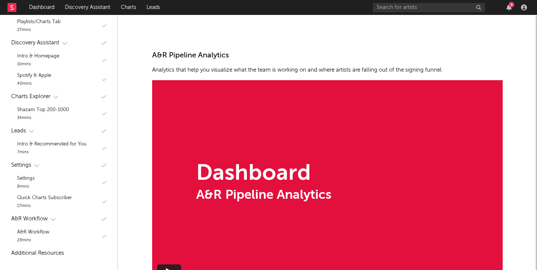
scroll to position [1280, 0]
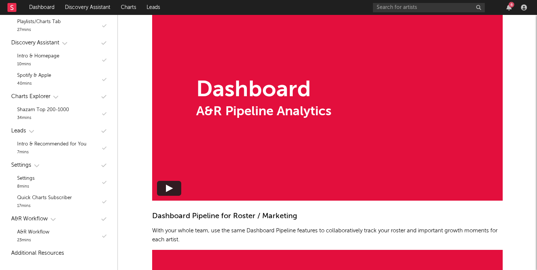
scroll to position [1316, 0]
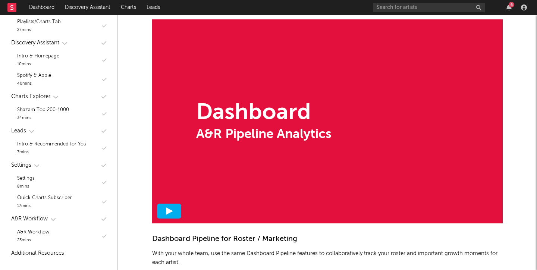
click at [168, 210] on polygon at bounding box center [169, 210] width 7 height 7
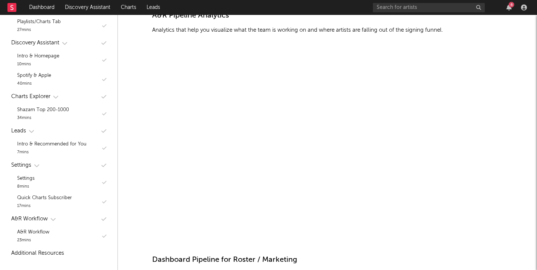
scroll to position [1295, 0]
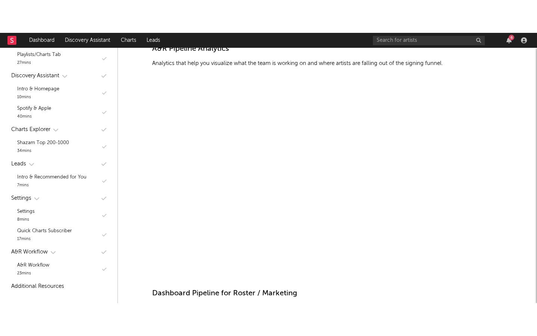
scroll to position [273, 0]
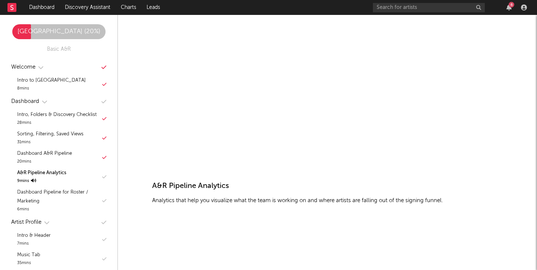
scroll to position [1090, 0]
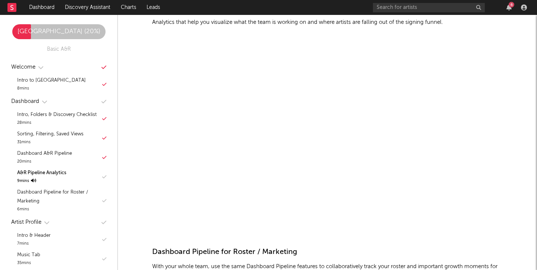
scroll to position [1301, 0]
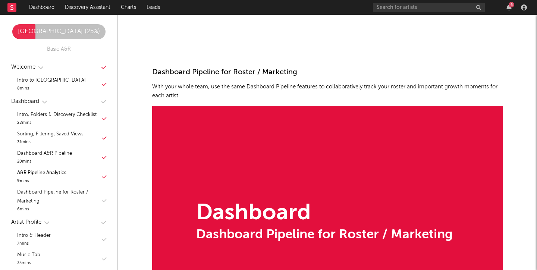
scroll to position [1525, 0]
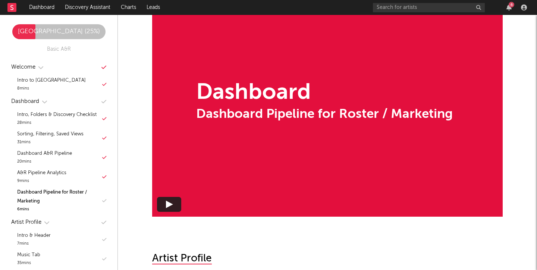
scroll to position [1606, 0]
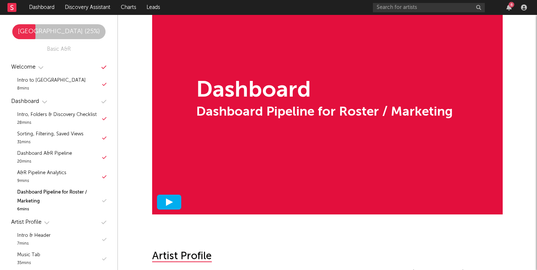
click at [169, 205] on icon at bounding box center [169, 201] width 7 height 7
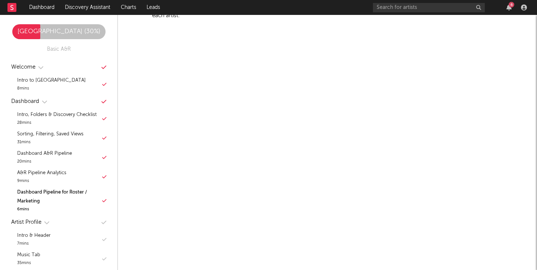
scroll to position [1835, 0]
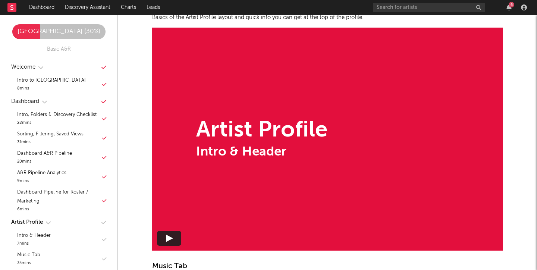
scroll to position [1914, 0]
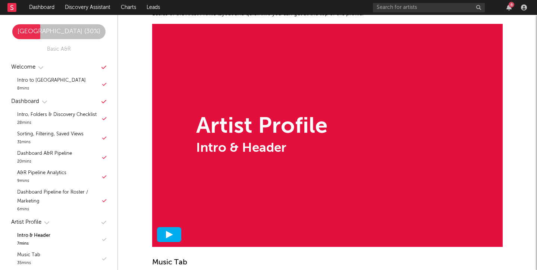
click at [171, 238] on icon at bounding box center [169, 234] width 7 height 7
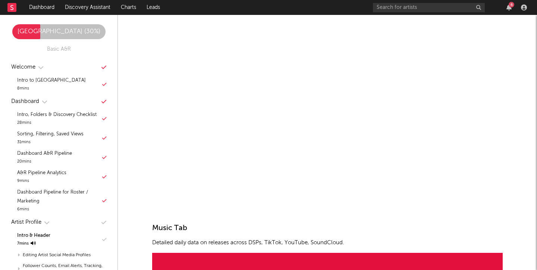
scroll to position [1912, 0]
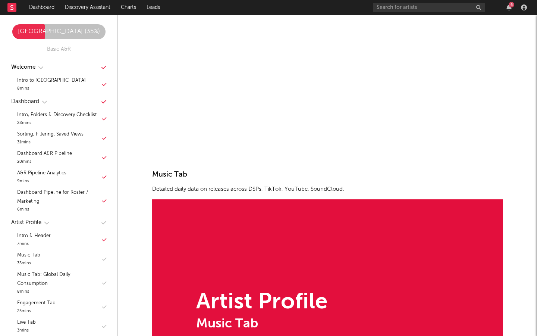
scroll to position [2145, 0]
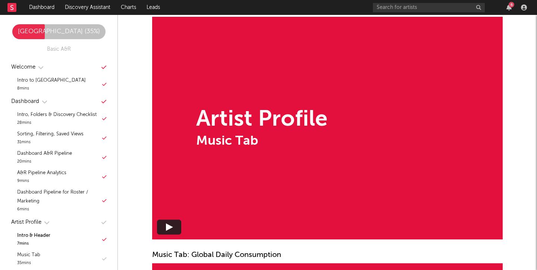
scroll to position [2197, 0]
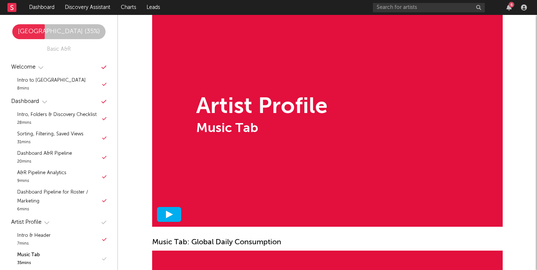
click at [169, 217] on icon at bounding box center [169, 214] width 7 height 7
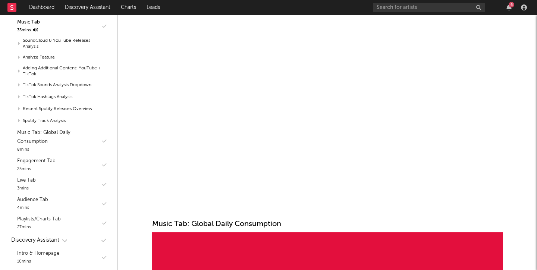
scroll to position [2211, 0]
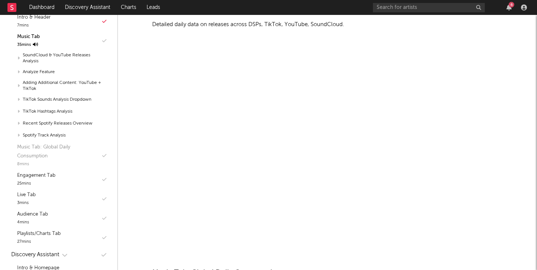
scroll to position [273, 0]
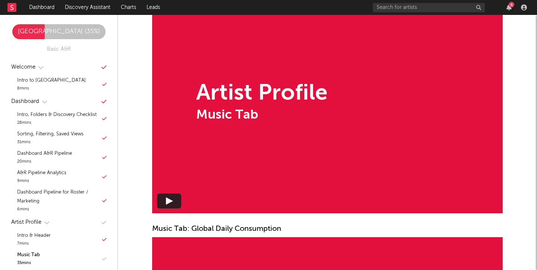
scroll to position [2209, 0]
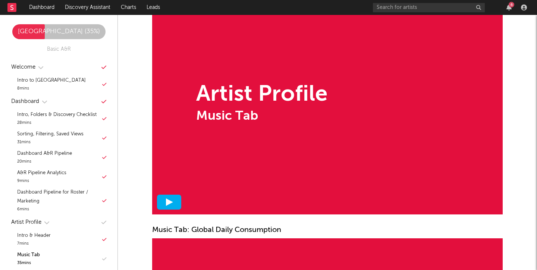
click at [169, 204] on polygon at bounding box center [169, 201] width 7 height 7
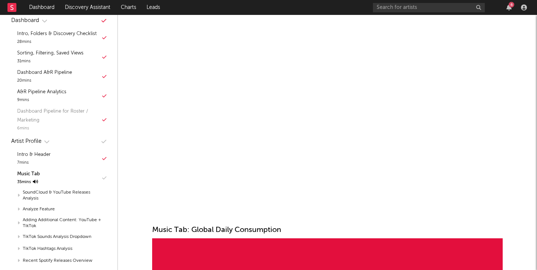
scroll to position [82, 0]
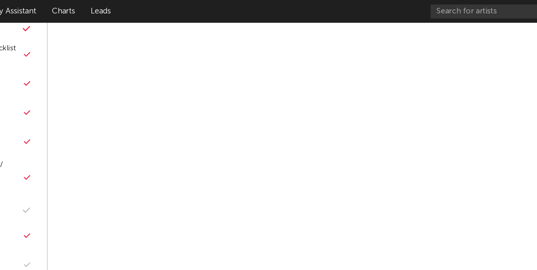
scroll to position [2209, 0]
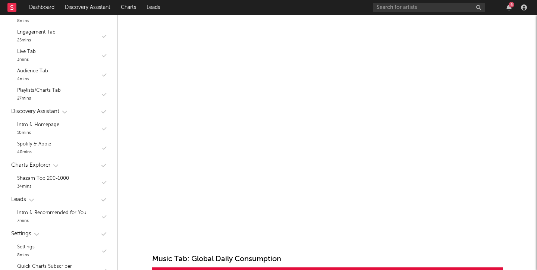
scroll to position [2409, 0]
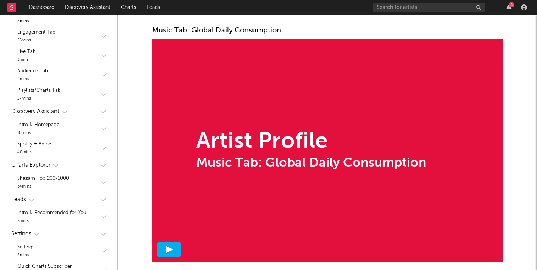
click at [173, 248] on div at bounding box center [169, 249] width 24 height 15
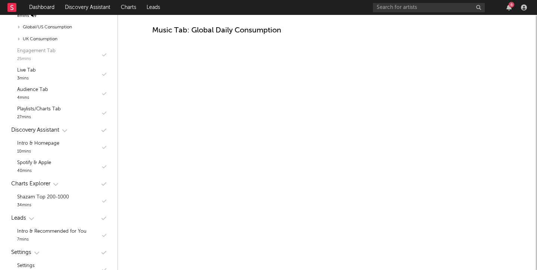
scroll to position [276, 0]
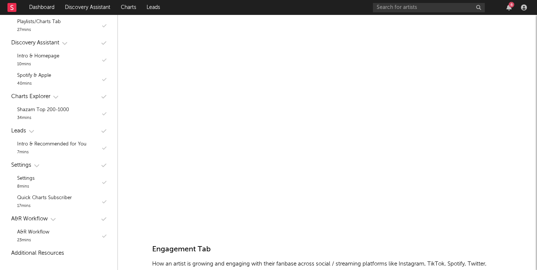
scroll to position [2434, 0]
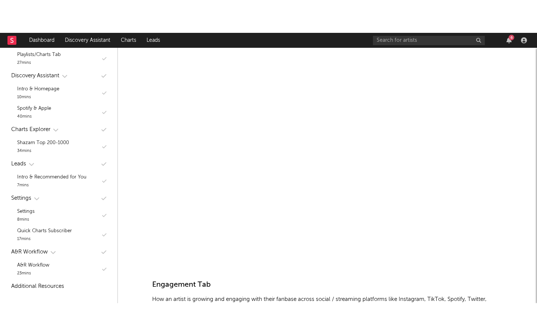
scroll to position [297, 0]
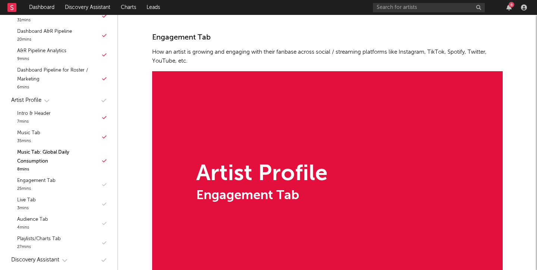
scroll to position [2655, 0]
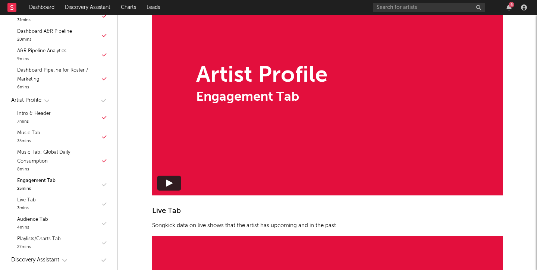
scroll to position [2750, 0]
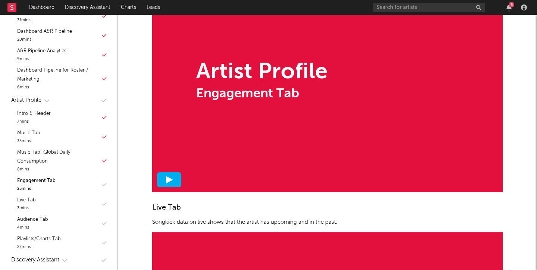
click at [163, 178] on div at bounding box center [169, 179] width 24 height 15
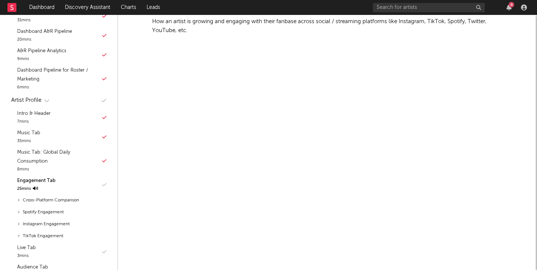
scroll to position [2688, 0]
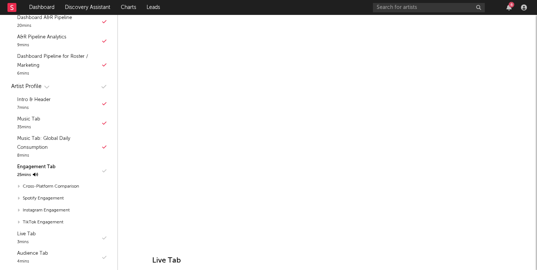
scroll to position [2697, 0]
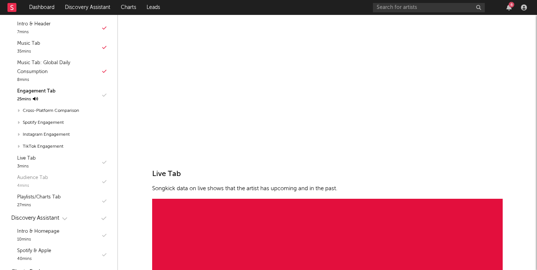
scroll to position [213, 0]
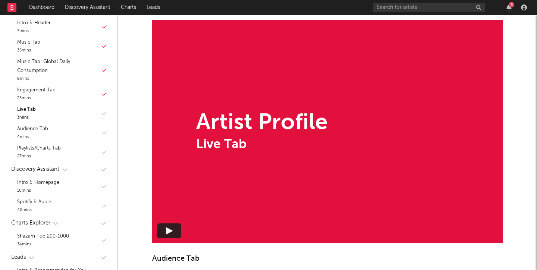
scroll to position [2963, 0]
click at [61, 112] on div "Live Tab 3 mins" at bounding box center [58, 113] width 103 height 19
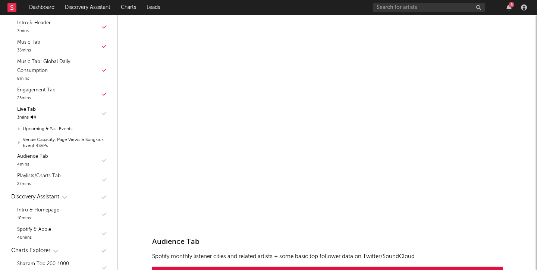
scroll to position [2964, 0]
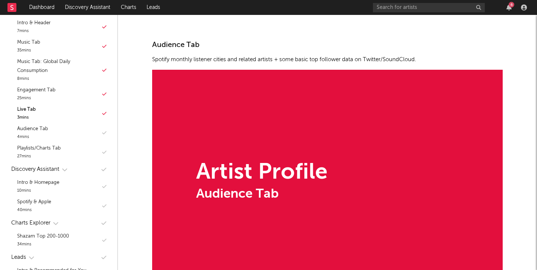
scroll to position [3190, 0]
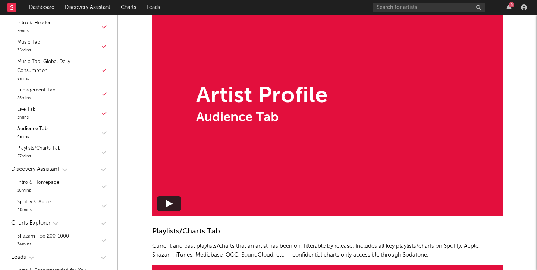
scroll to position [3273, 0]
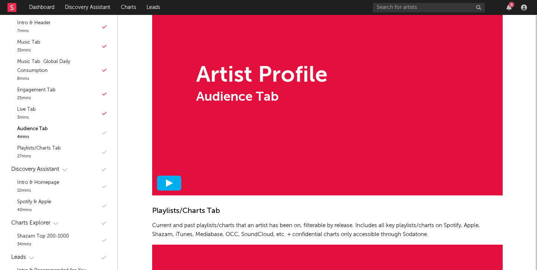
click at [170, 184] on polygon at bounding box center [169, 182] width 7 height 7
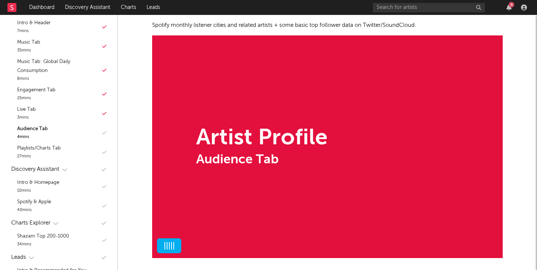
scroll to position [3210, 0]
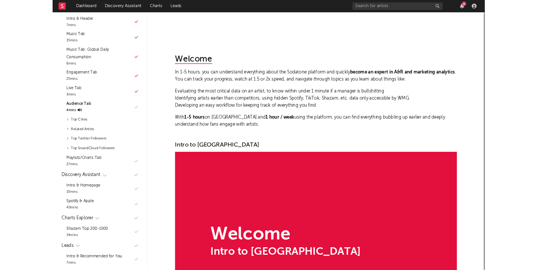
scroll to position [3210, 0]
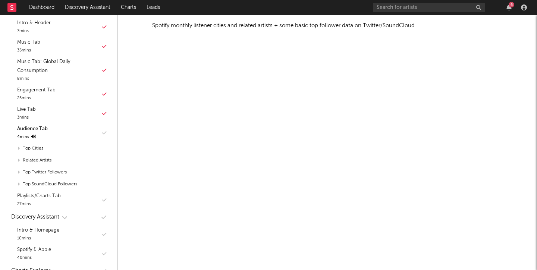
click at [527, 89] on div "Welcome In 1-5 hours, you can understand everything about the Sodatone platform…" at bounding box center [327, 191] width 420 height 6773
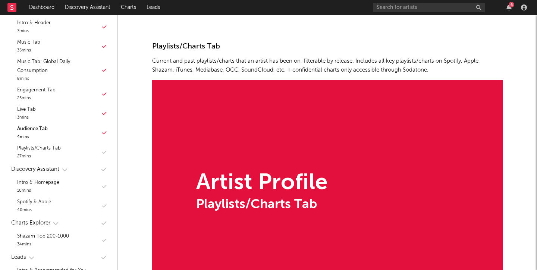
scroll to position [3454, 0]
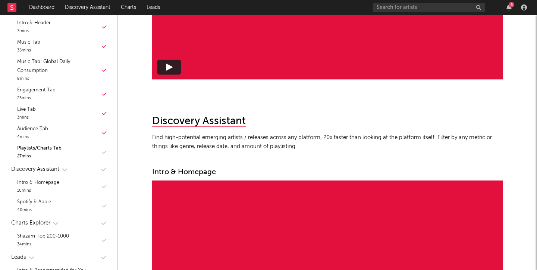
scroll to position [3673, 0]
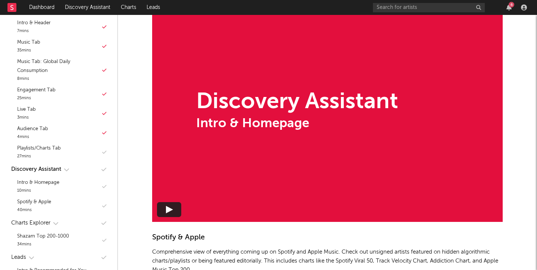
scroll to position [3883, 0]
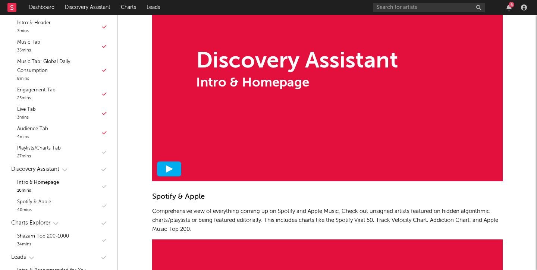
click at [174, 164] on div at bounding box center [169, 168] width 24 height 15
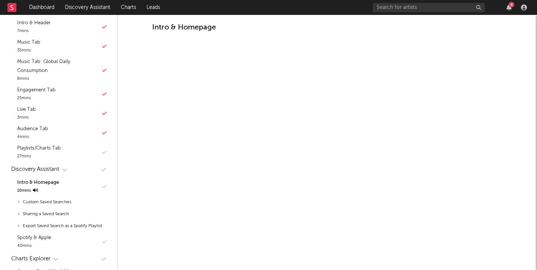
scroll to position [3807, 0]
click at [38, 150] on div "Playlists/Charts Tab" at bounding box center [39, 148] width 44 height 9
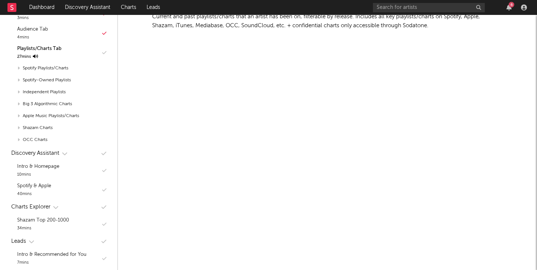
scroll to position [312, 0]
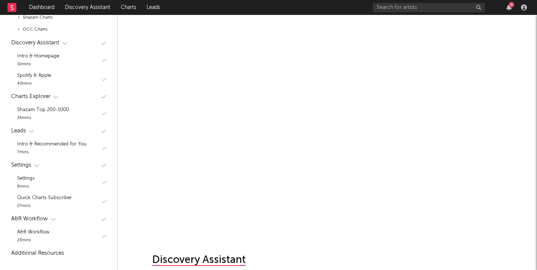
scroll to position [3521, 0]
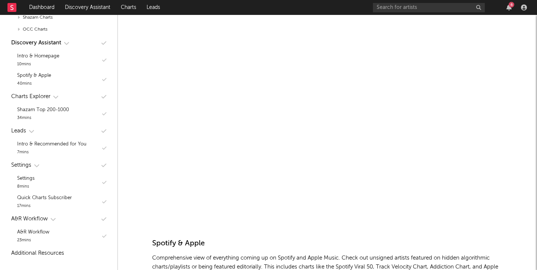
scroll to position [3841, 0]
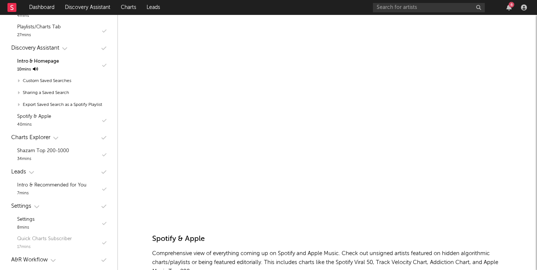
scroll to position [332, 0]
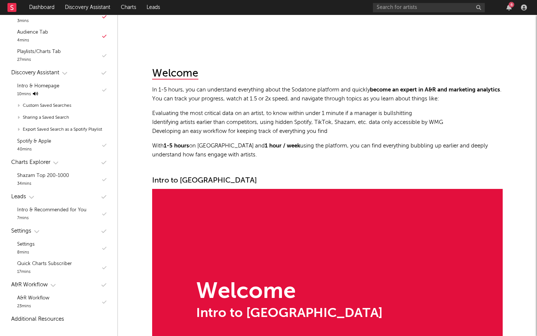
scroll to position [309, 0]
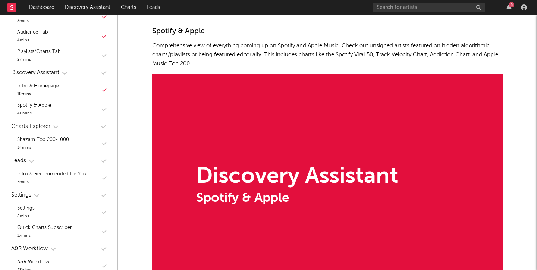
scroll to position [4050, 0]
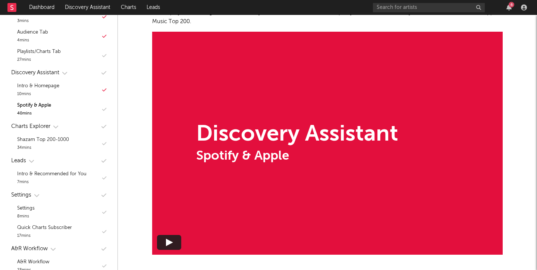
scroll to position [4093, 0]
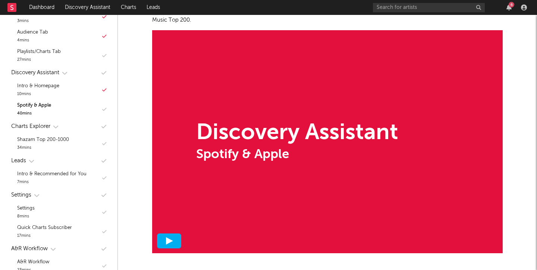
click at [169, 243] on icon at bounding box center [169, 240] width 7 height 7
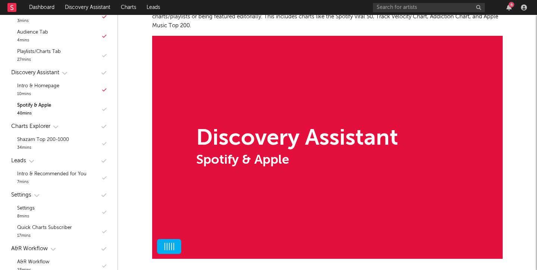
scroll to position [4087, 0]
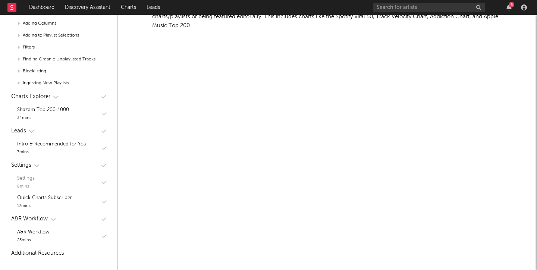
scroll to position [450, 0]
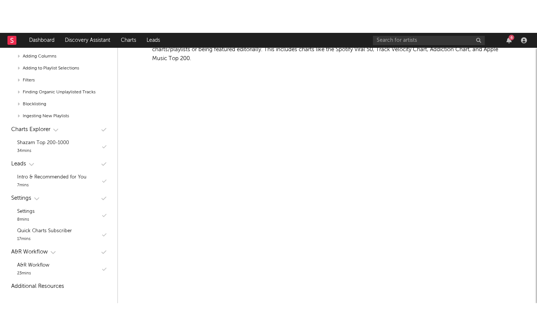
scroll to position [385, 0]
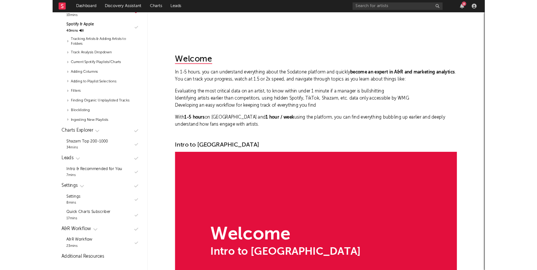
scroll to position [4087, 0]
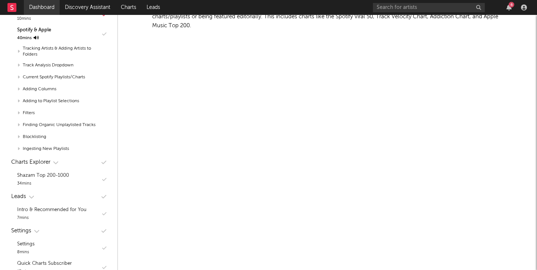
click at [40, 8] on link "Dashboard" at bounding box center [42, 7] width 36 height 15
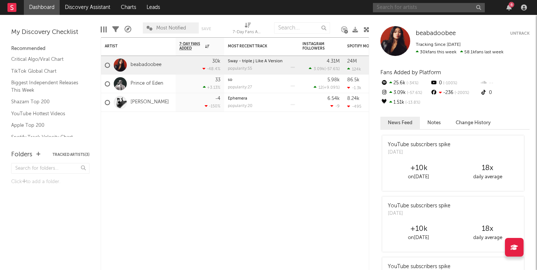
click at [416, 8] on input "text" at bounding box center [429, 7] width 112 height 9
click at [435, 10] on input "kizzo" at bounding box center [429, 7] width 112 height 9
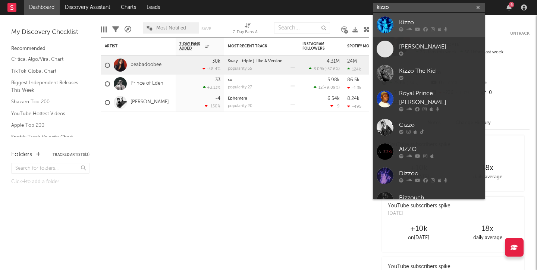
type input "kizzo"
click at [432, 18] on link "Kizzo" at bounding box center [429, 25] width 112 height 24
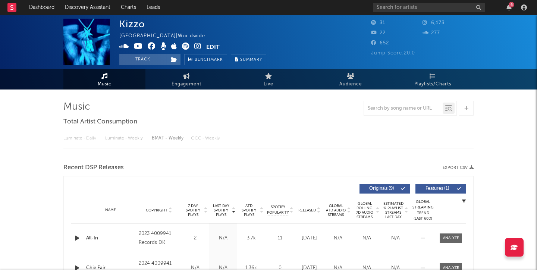
select select "1w"
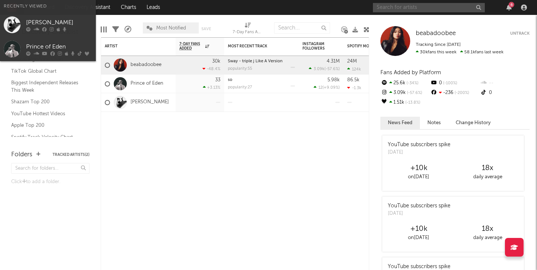
click at [387, 7] on input "text" at bounding box center [429, 7] width 112 height 9
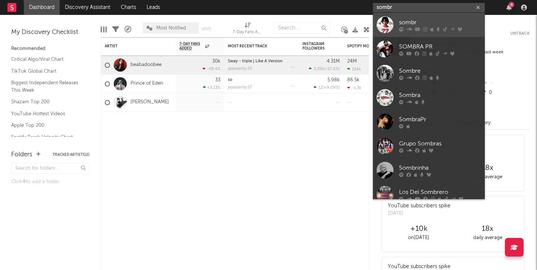
type input "sombr"
click at [387, 18] on link "sombr" at bounding box center [429, 25] width 112 height 24
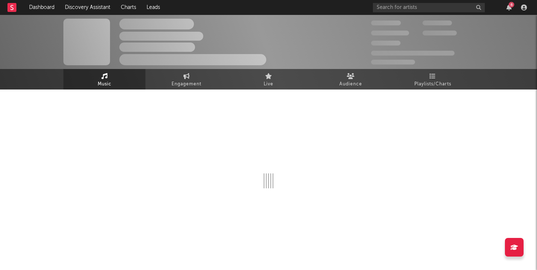
select select "6m"
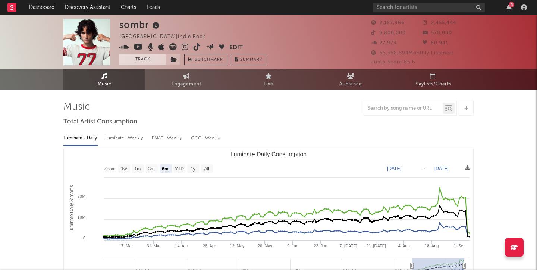
click at [157, 58] on button "Track" at bounding box center [142, 59] width 47 height 11
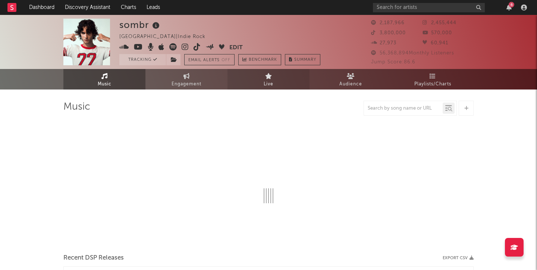
select select "6m"
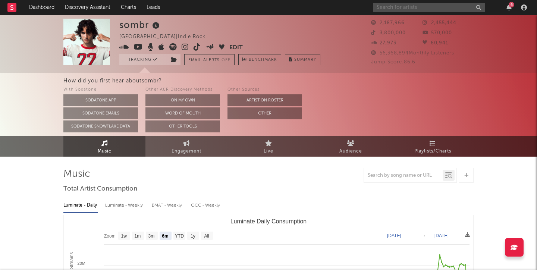
click at [387, 6] on input "text" at bounding box center [429, 7] width 112 height 9
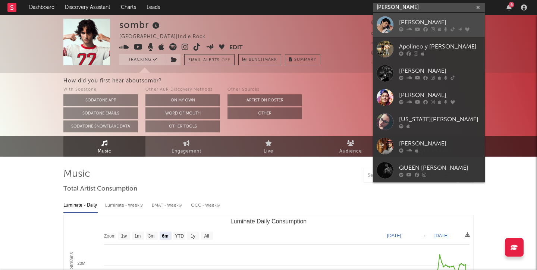
type input "[PERSON_NAME]"
click at [387, 19] on div "[PERSON_NAME]" at bounding box center [440, 22] width 82 height 9
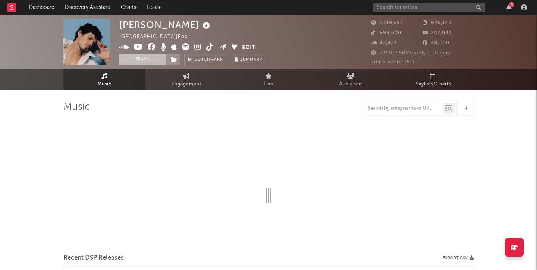
click at [155, 60] on button "Track" at bounding box center [142, 59] width 47 height 11
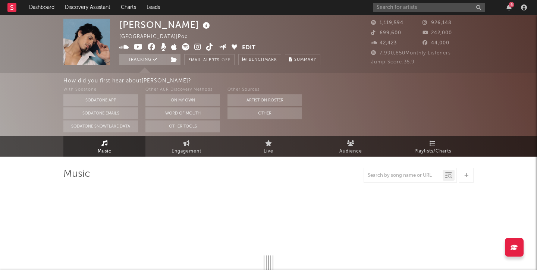
select select "6m"
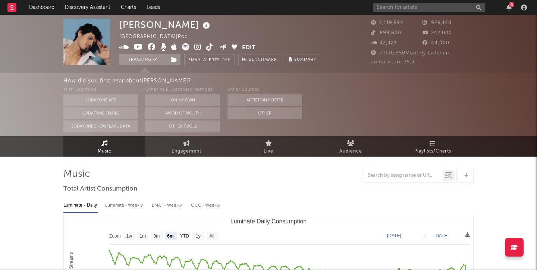
drag, startPoint x: 255, startPoint y: 0, endPoint x: 7, endPoint y: 197, distance: 316.2
click at [358, 200] on div "Luminate - Daily Luminate - Weekly BMAT - Weekly OCC - Weekly" at bounding box center [268, 205] width 410 height 13
click at [14, 10] on rect at bounding box center [11, 7] width 9 height 9
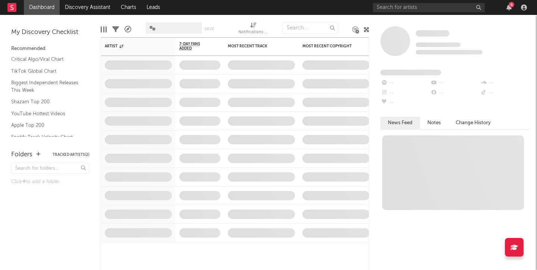
click at [387, 8] on div at bounding box center [523, 7] width 11 height 6
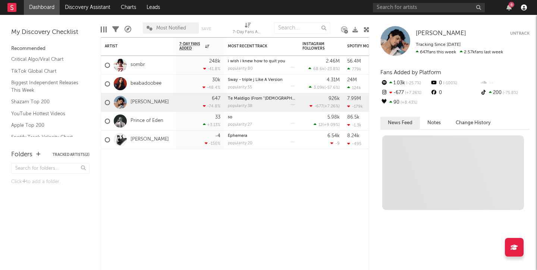
click at [387, 7] on icon "button" at bounding box center [524, 7] width 6 height 6
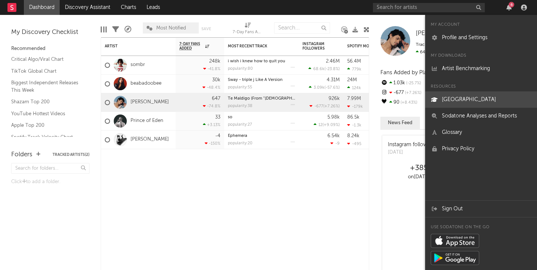
click at [387, 97] on link "[GEOGRAPHIC_DATA]" at bounding box center [481, 99] width 112 height 16
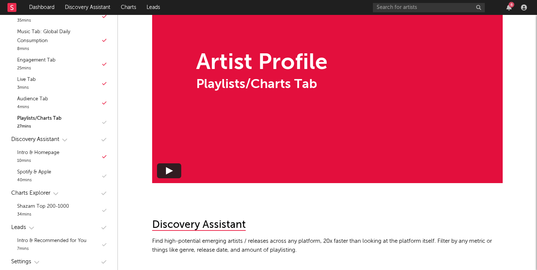
scroll to position [277, 0]
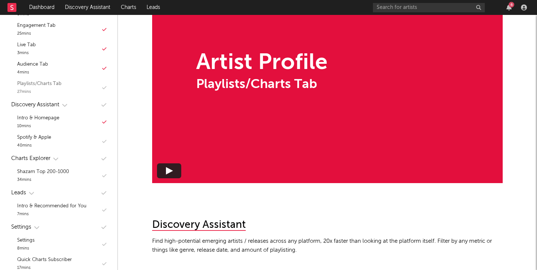
click at [82, 85] on div "Playlists/Charts Tab 27 mins" at bounding box center [58, 87] width 103 height 19
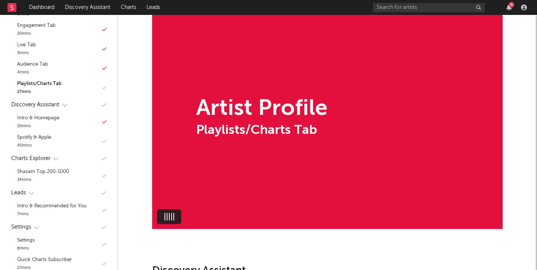
scroll to position [3512, 0]
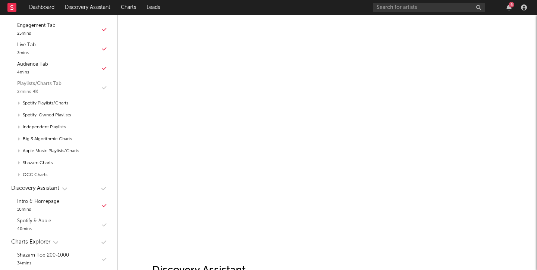
click at [106, 86] on div "Playlists/Charts Tab 27 mins" at bounding box center [58, 87] width 103 height 19
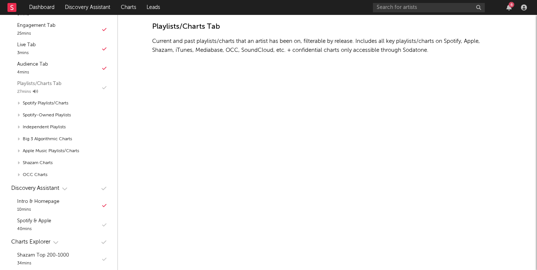
scroll to position [3454, 0]
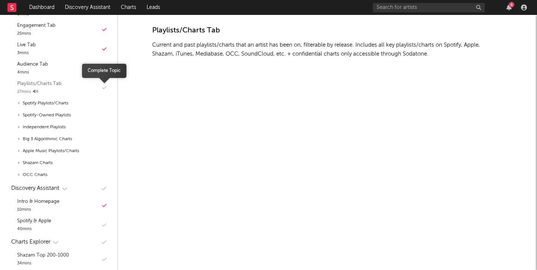
click at [105, 88] on icon "button" at bounding box center [104, 87] width 4 height 5
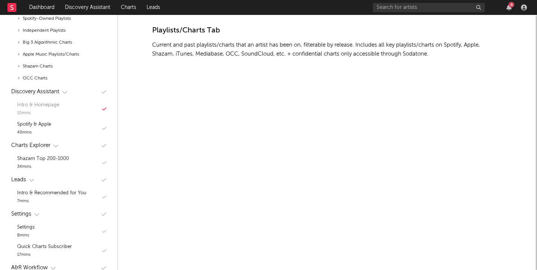
scroll to position [375, 0]
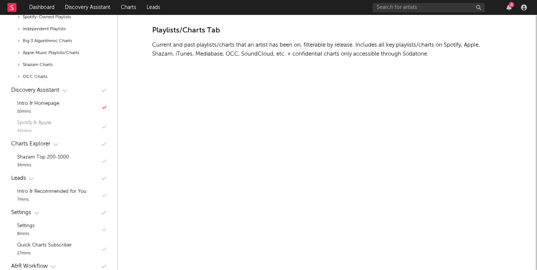
click at [76, 123] on div "Spotify & Apple 40 mins" at bounding box center [58, 126] width 103 height 19
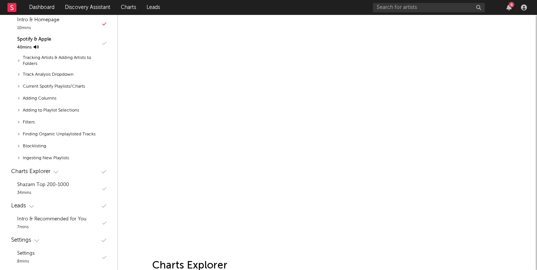
scroll to position [339, 0]
